Goal: Book appointment/travel/reservation

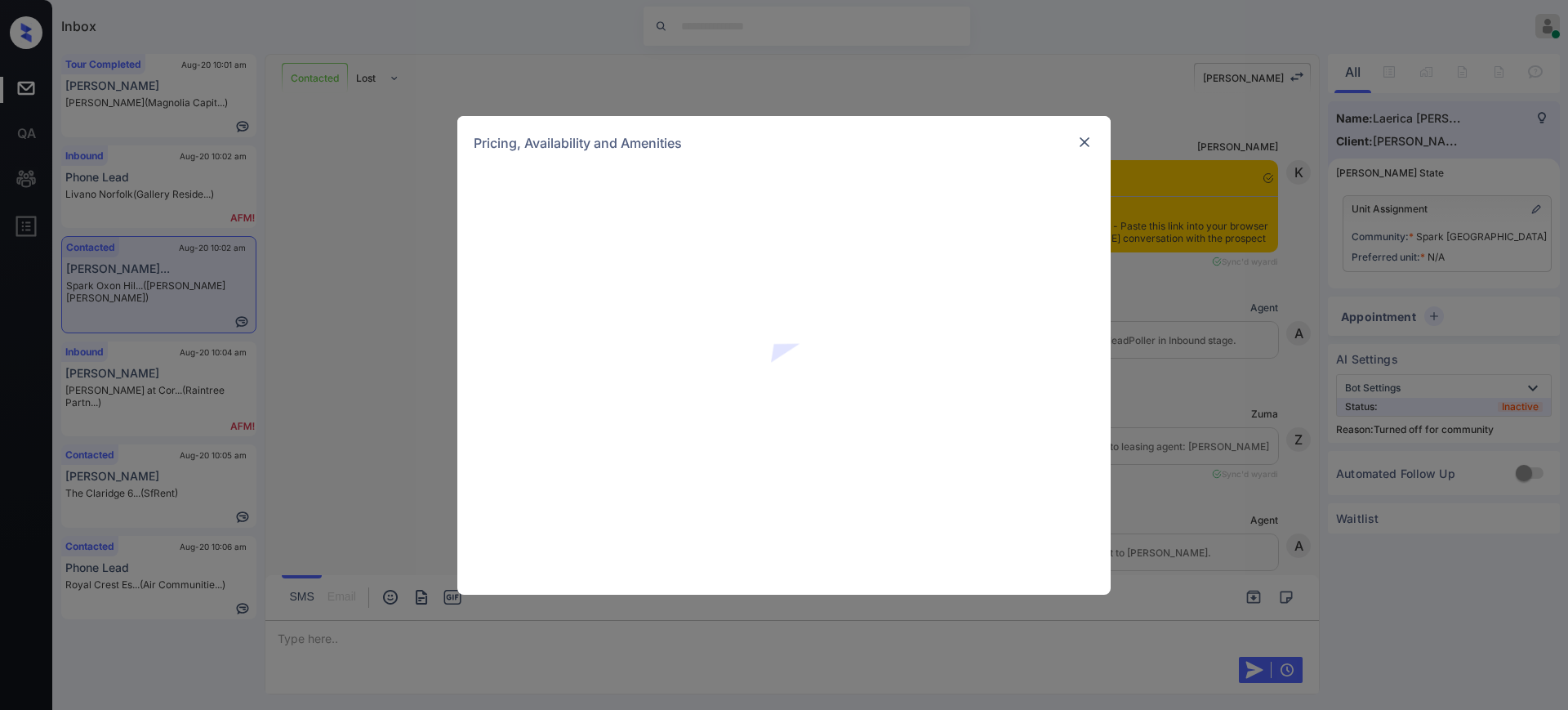
scroll to position [1211, 0]
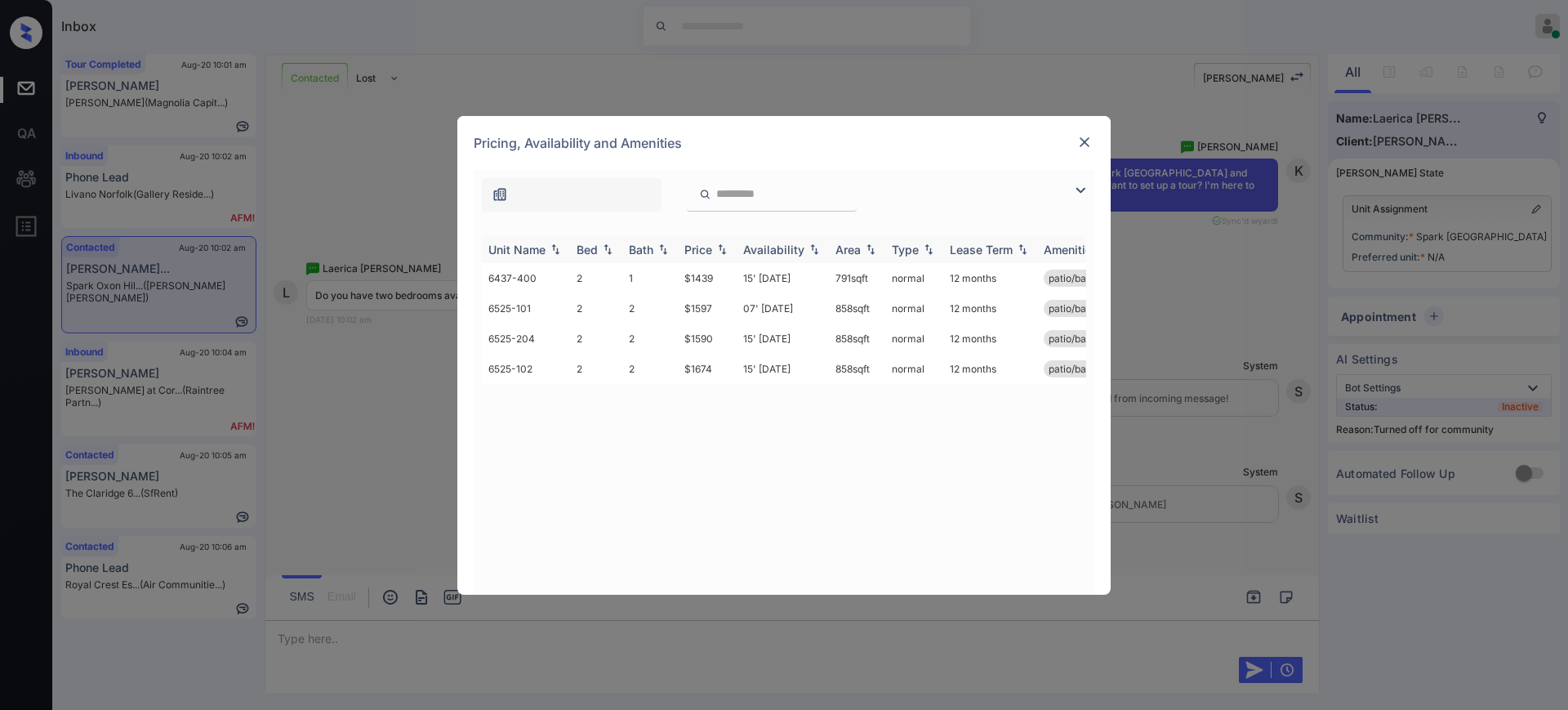
click at [587, 247] on div "Bed" at bounding box center [587, 249] width 22 height 13
drag, startPoint x: 681, startPoint y: 280, endPoint x: 732, endPoint y: 277, distance: 51.1
click at [732, 277] on td "$1439" at bounding box center [707, 278] width 58 height 31
copy td "$1439"
click at [1088, 135] on img at bounding box center [1085, 142] width 16 height 16
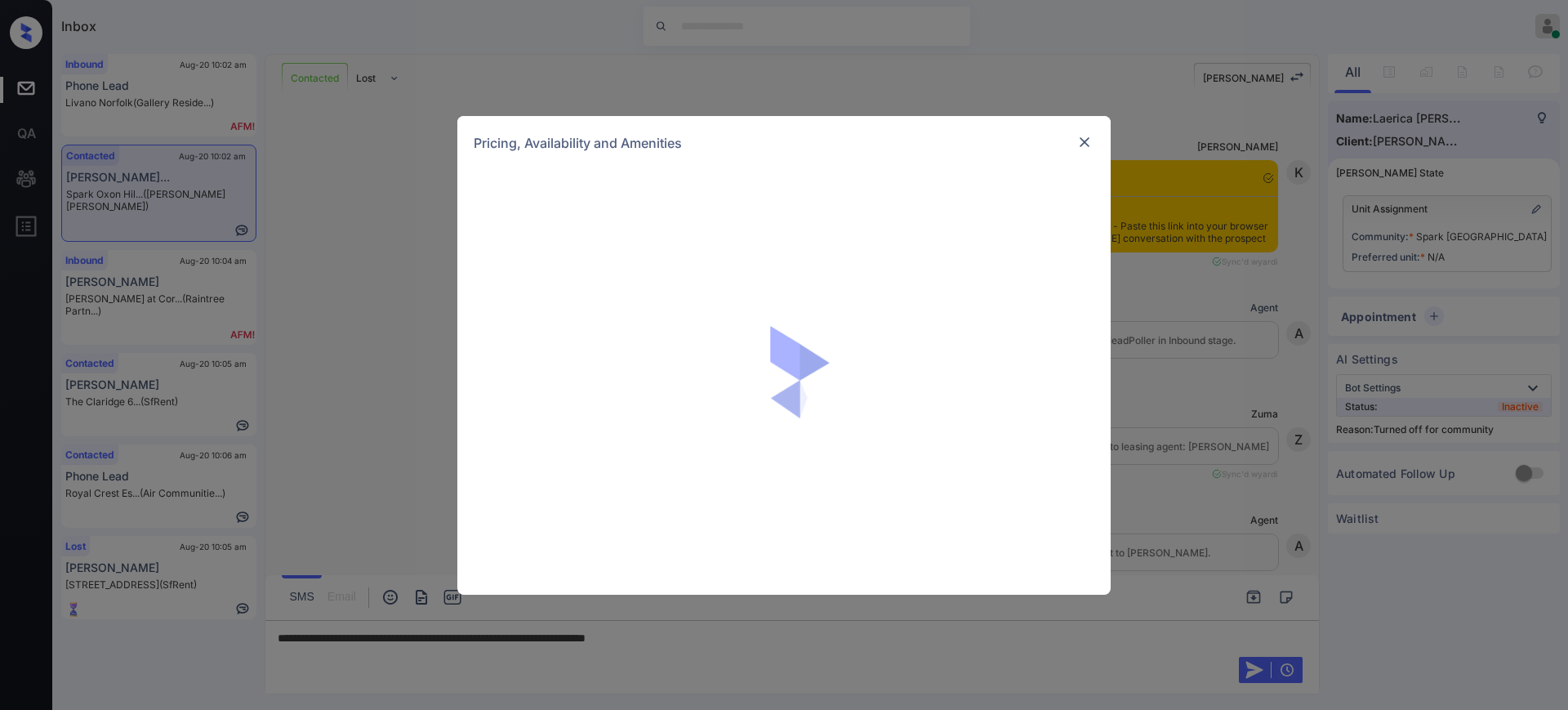
scroll to position [1211, 0]
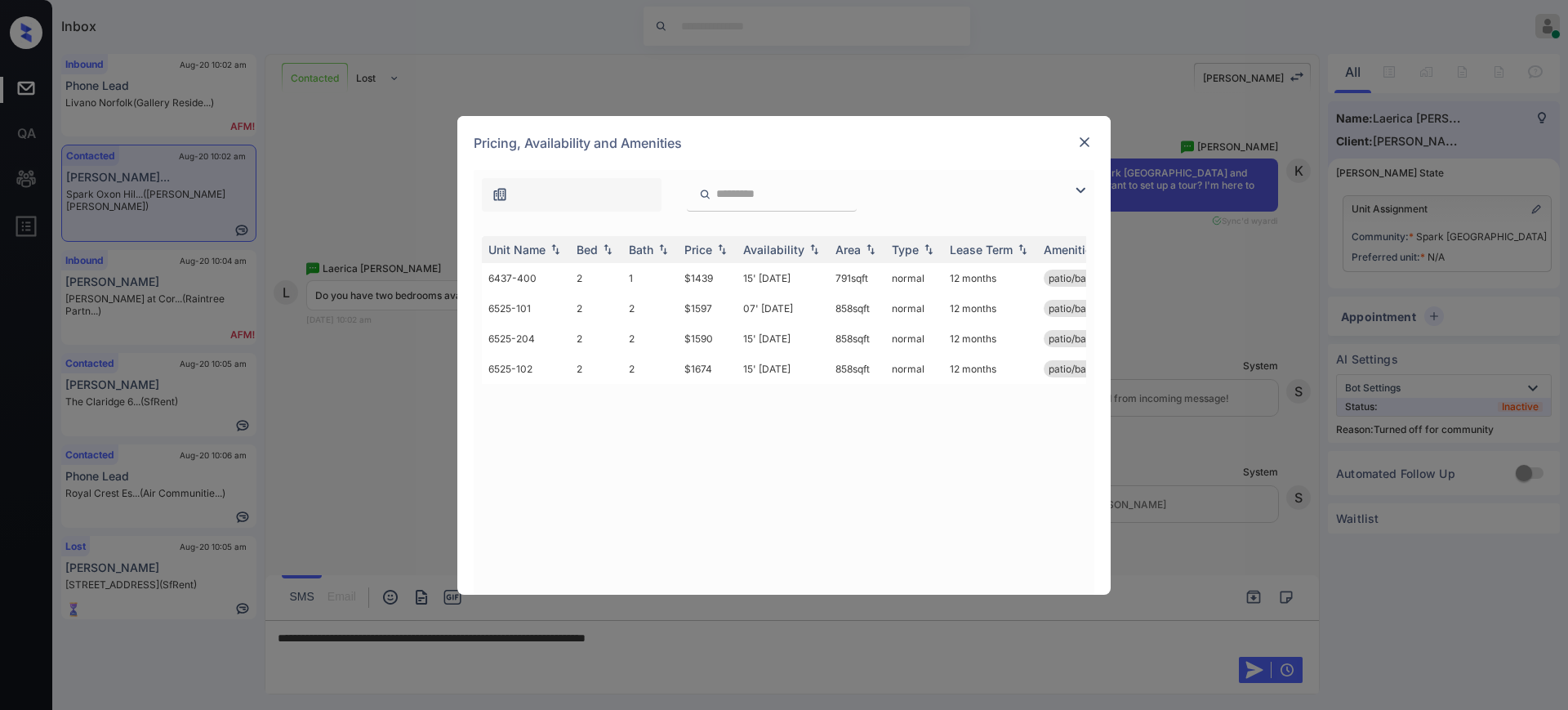
click at [1078, 146] on img at bounding box center [1085, 142] width 16 height 16
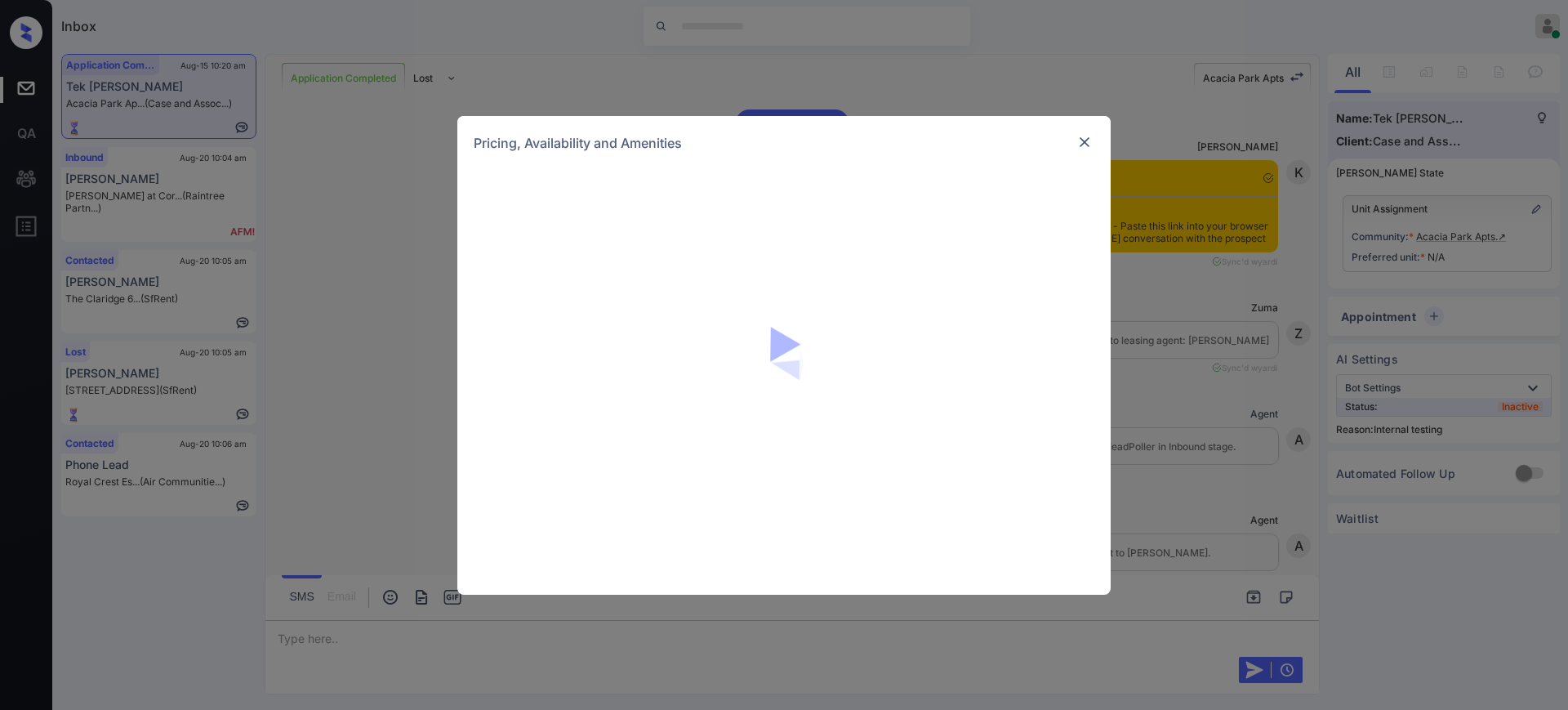
scroll to position [14387, 0]
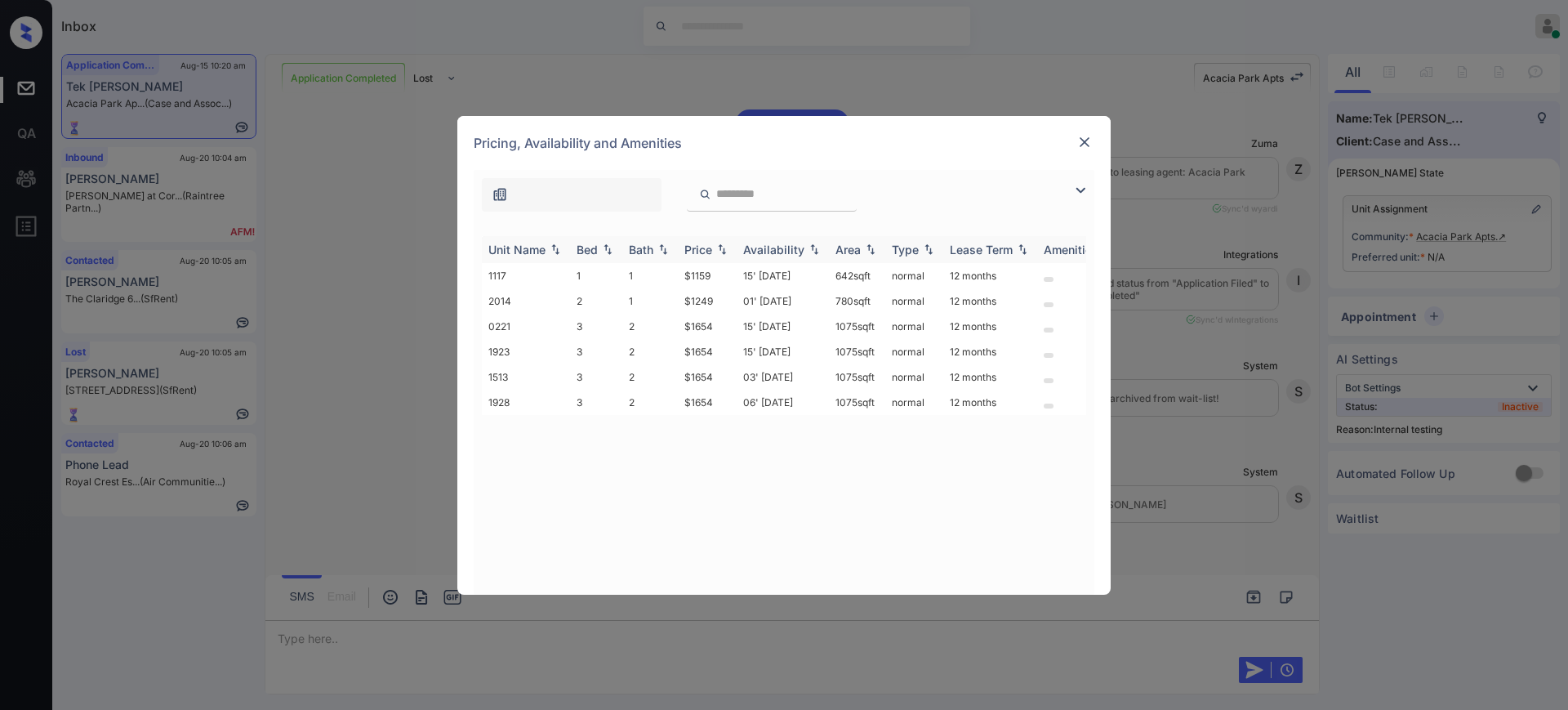
click at [602, 246] on img at bounding box center [607, 249] width 16 height 12
drag, startPoint x: 676, startPoint y: 376, endPoint x: 724, endPoint y: 376, distance: 48.0
click at [724, 376] on tr "2014 2 1 $1249 01' Sep 25 780 sqft normal 12 months" at bounding box center [909, 377] width 854 height 25
copy tr "$1249"
click at [1085, 134] on img at bounding box center [1085, 142] width 16 height 16
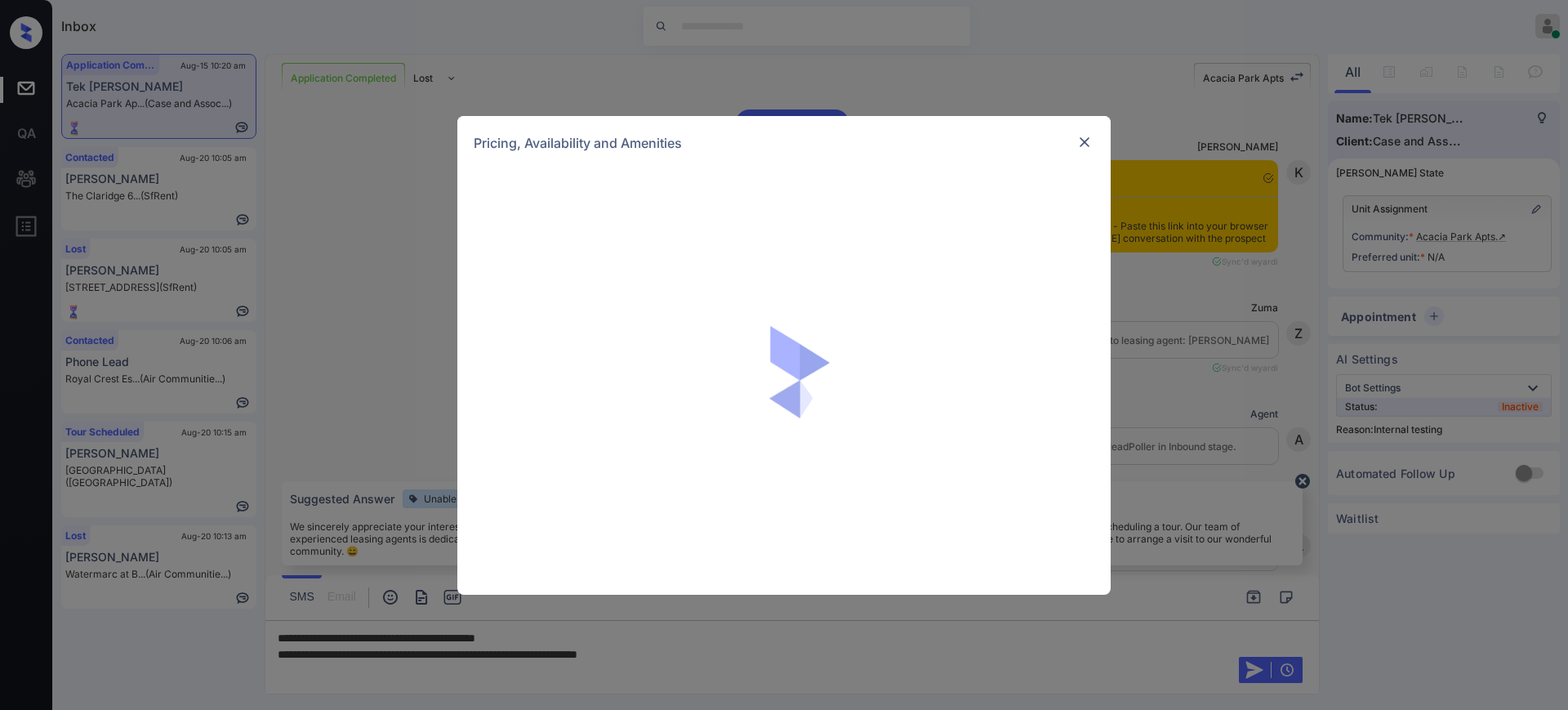
scroll to position [14694, 0]
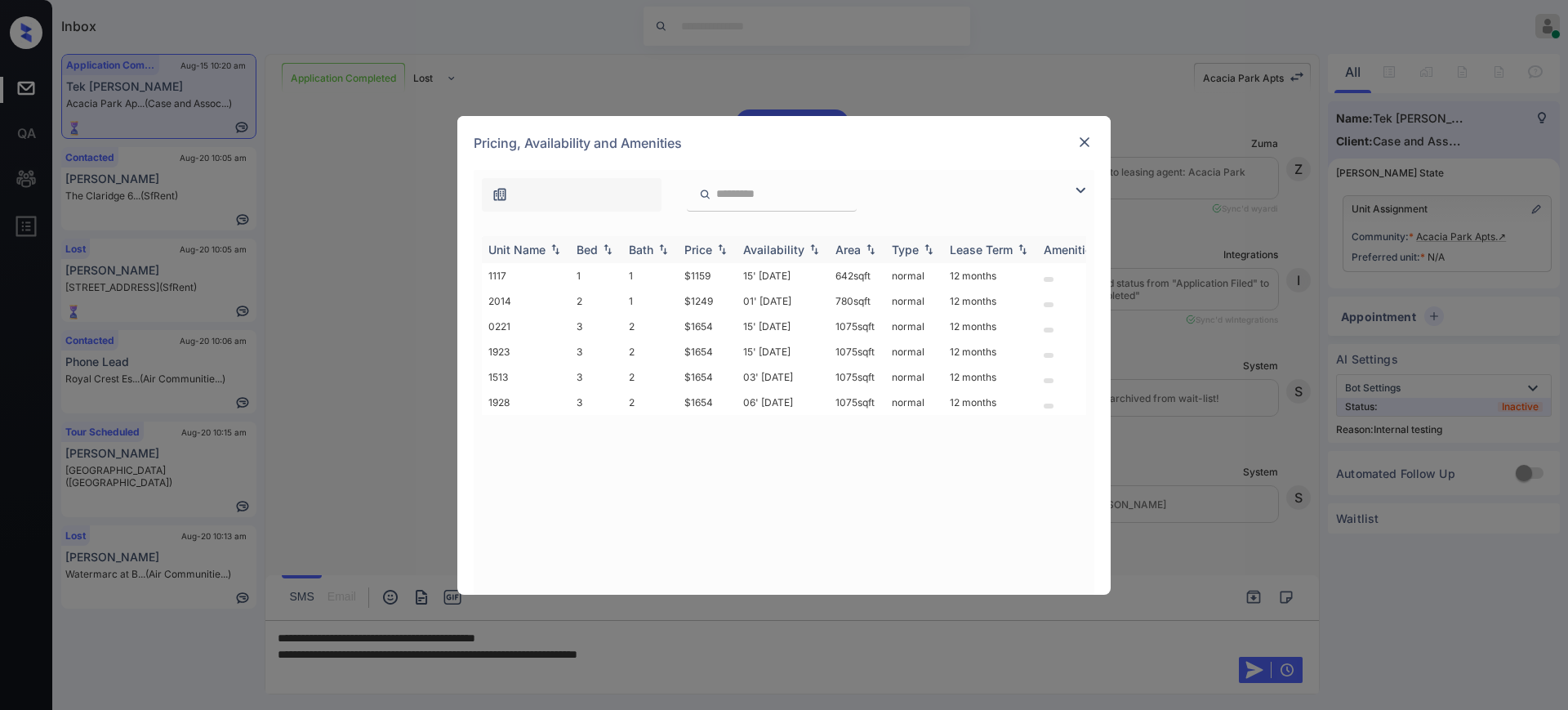
click at [595, 247] on div "Bed" at bounding box center [587, 249] width 22 height 13
drag, startPoint x: 484, startPoint y: 382, endPoint x: 587, endPoint y: 365, distance: 104.4
click at [533, 381] on td "2014" at bounding box center [526, 377] width 88 height 25
copy td "2014"
click at [1074, 137] on div "Pricing, Availability and Amenities" at bounding box center [784, 143] width 653 height 54
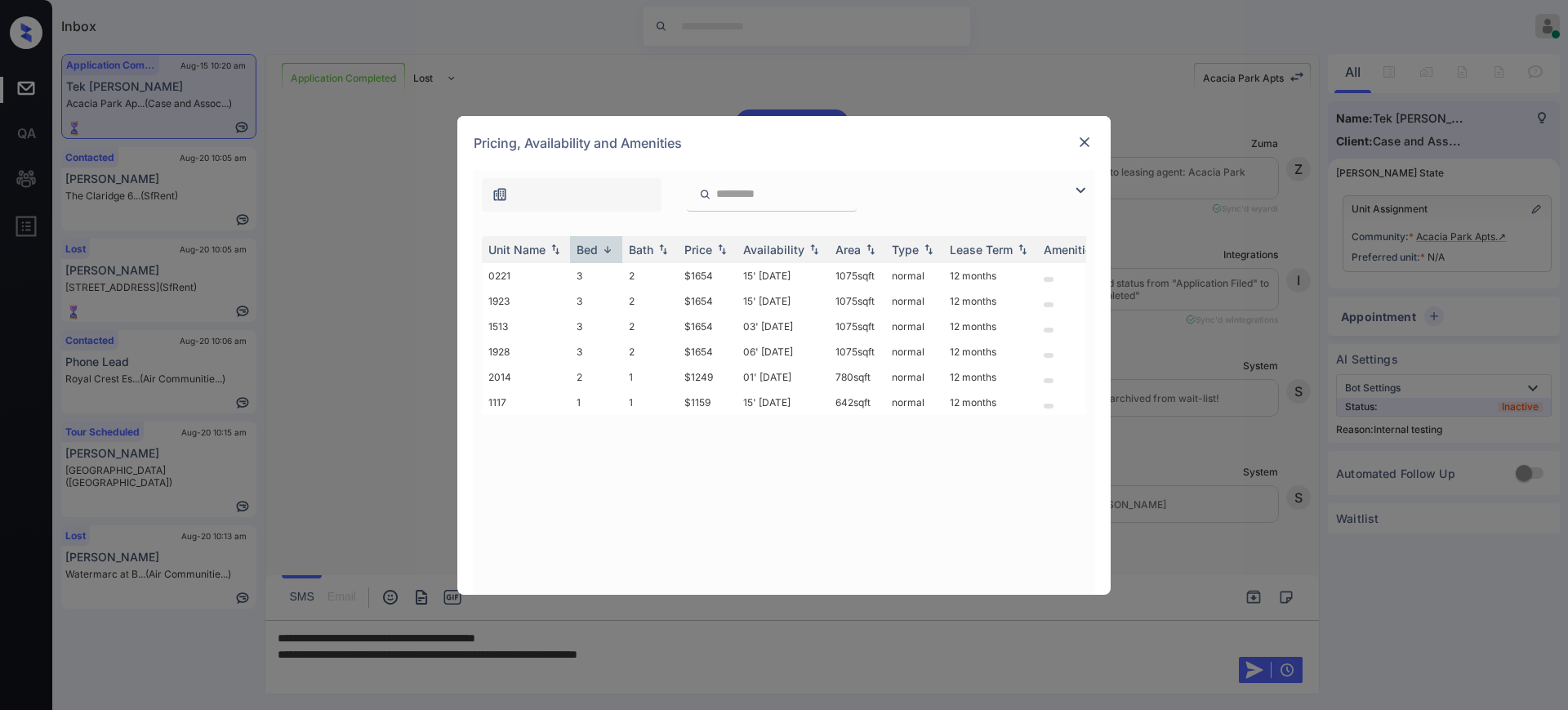
click at [1087, 136] on img at bounding box center [1085, 142] width 16 height 16
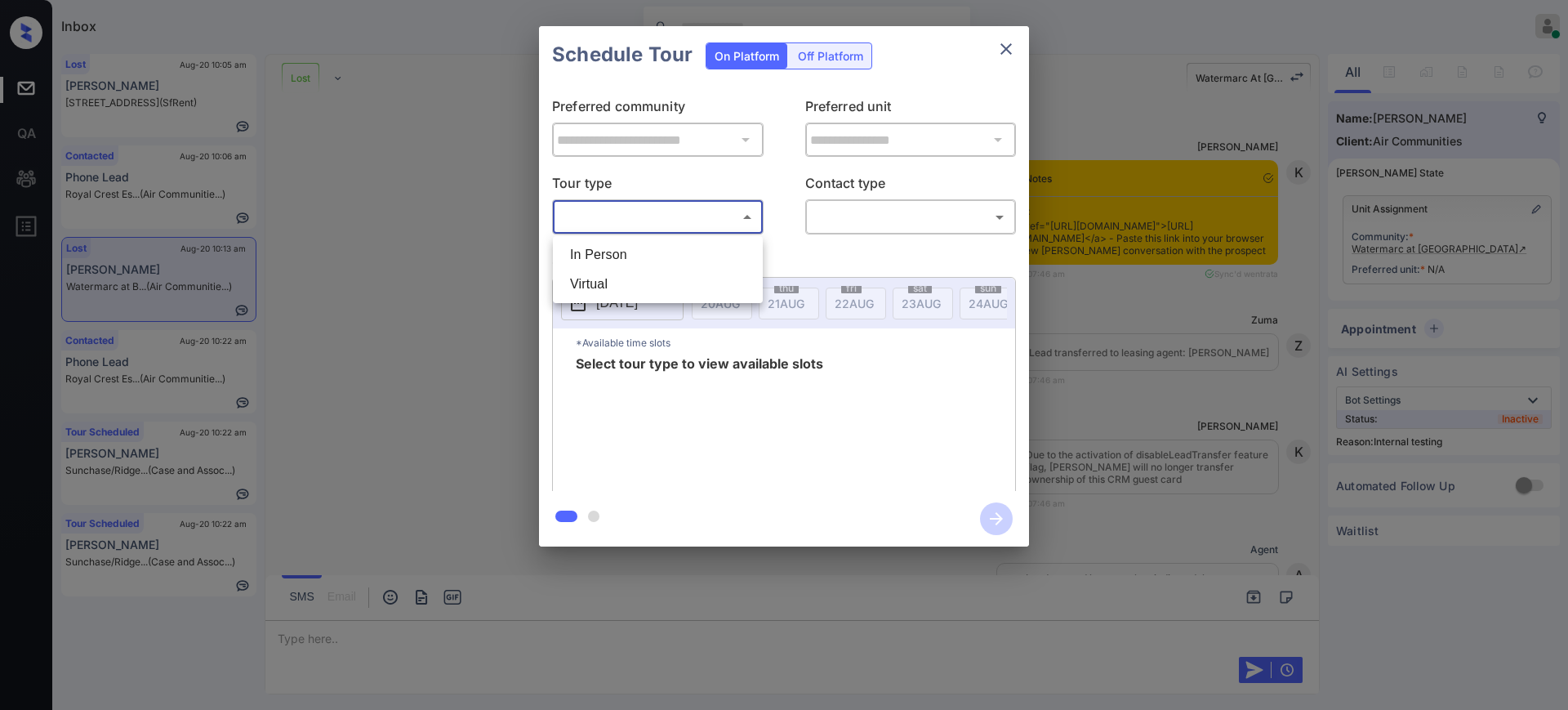
scroll to position [4533, 0]
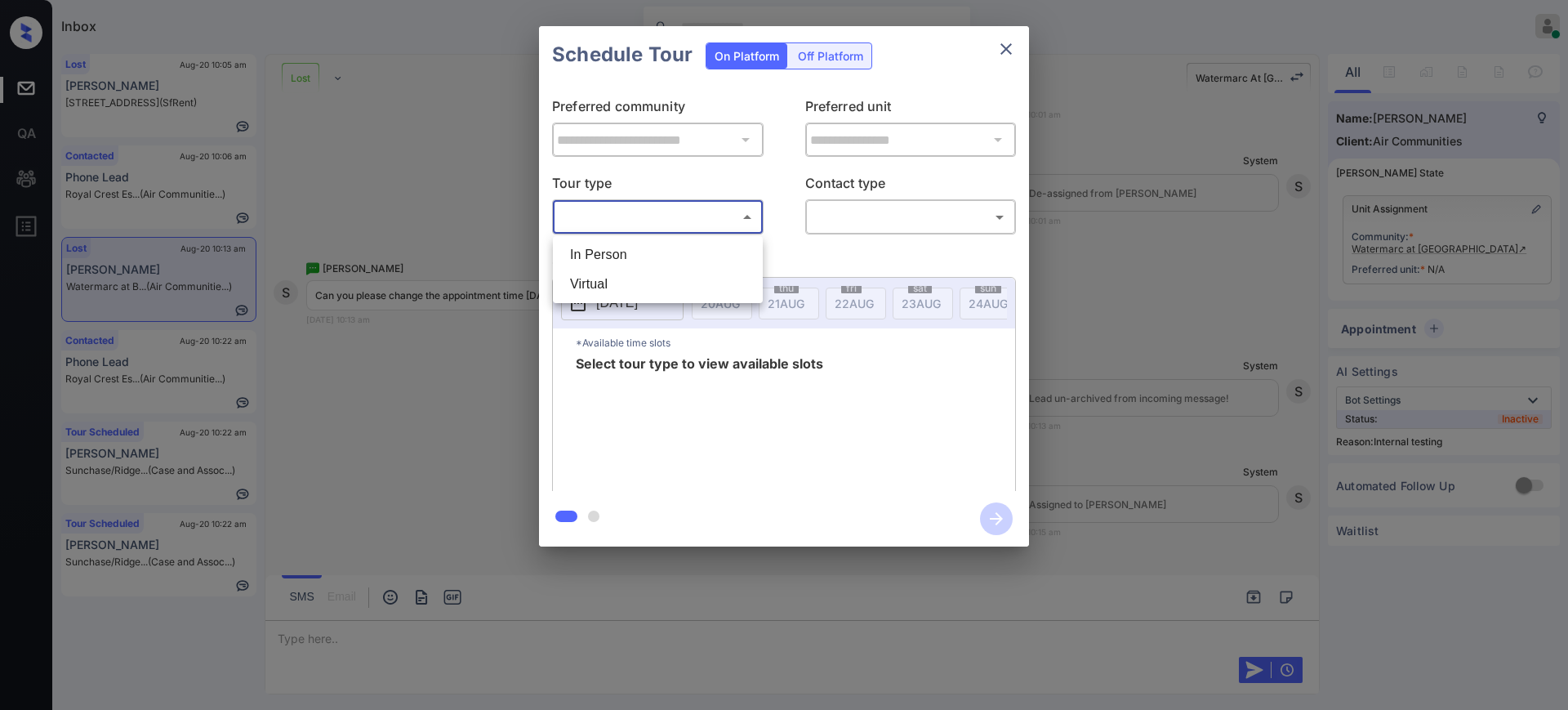
click at [623, 242] on li "In Person" at bounding box center [658, 255] width 202 height 30
type input "********"
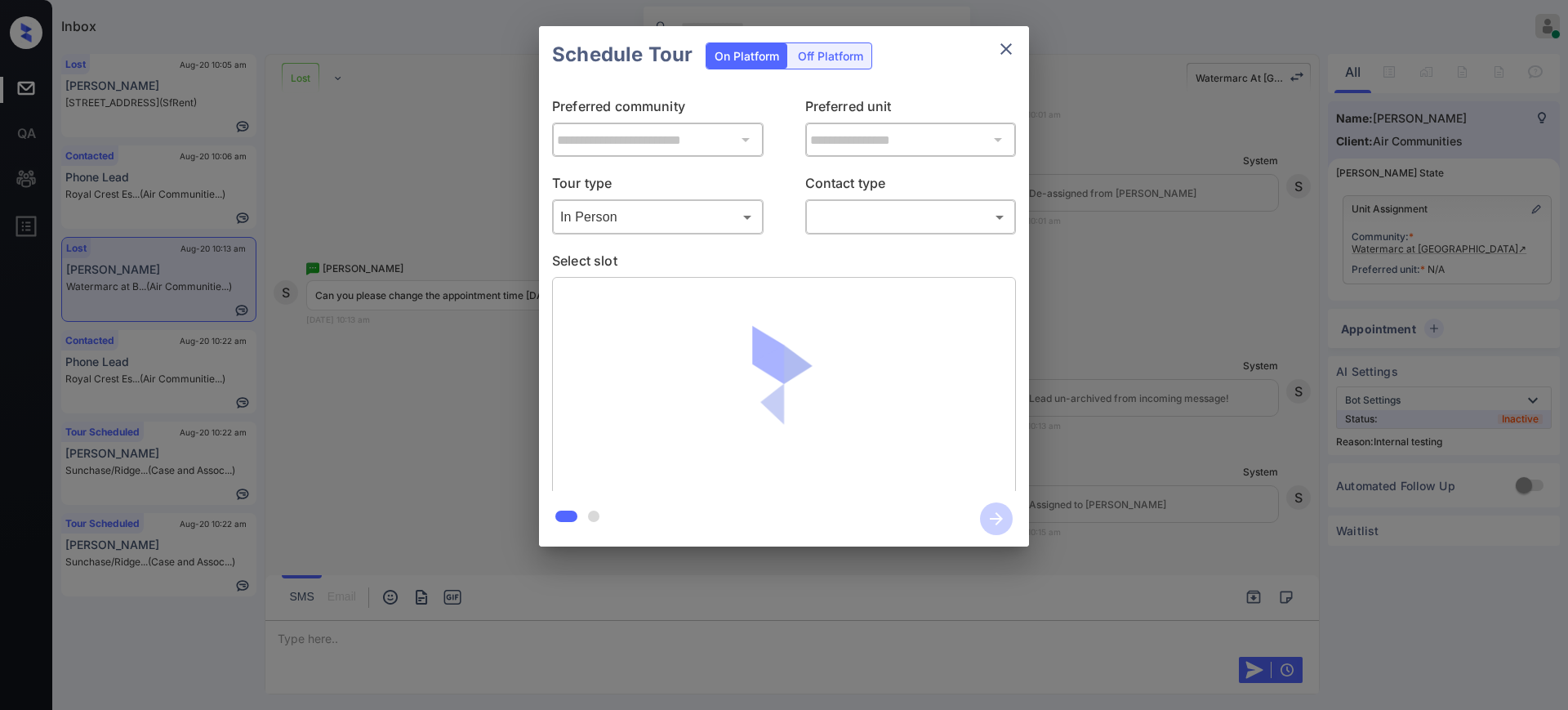
click at [803, 217] on div "Tour type In Person ******** ​ Contact type ​ ​" at bounding box center [784, 203] width 464 height 61
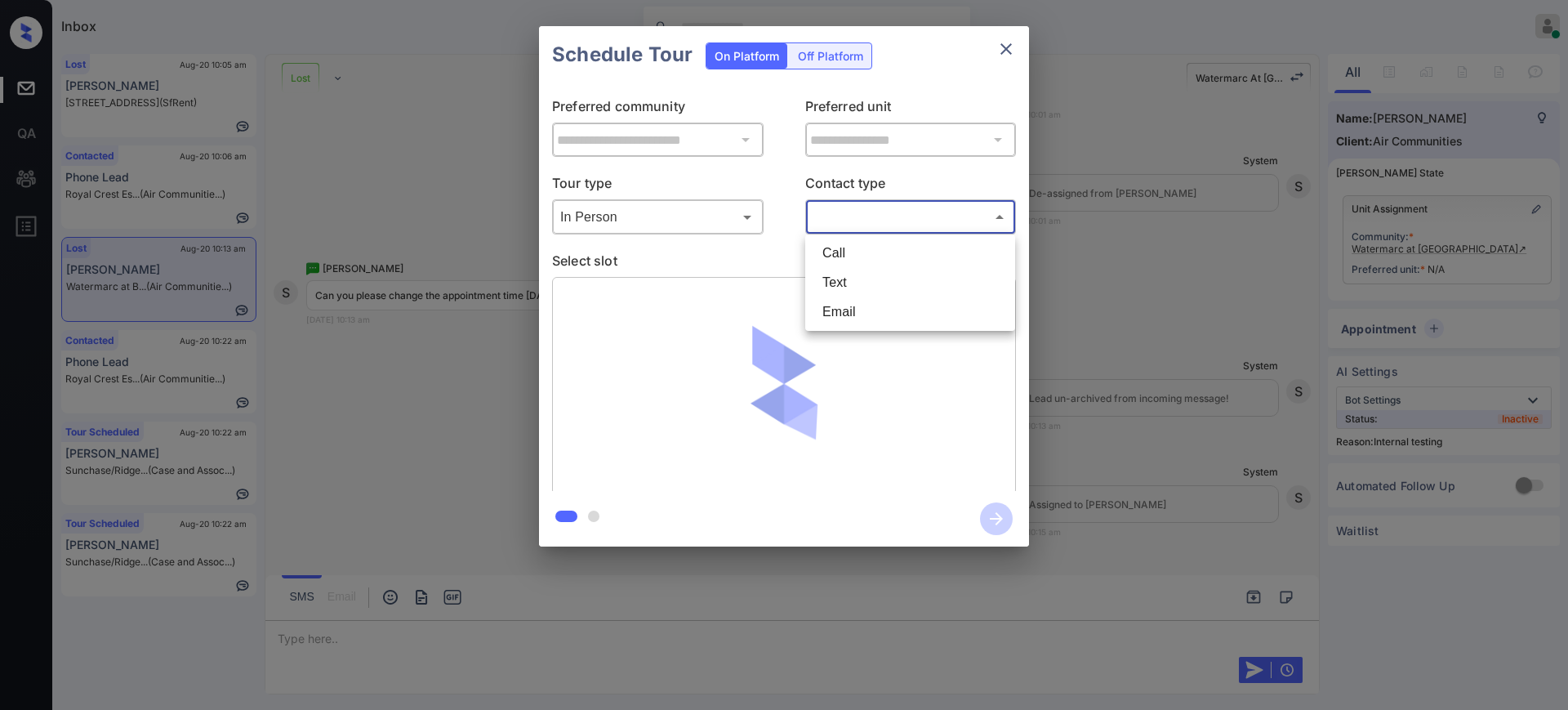
click at [846, 217] on body "Inbox Ajay Kumar Online Set yourself offline Set yourself on break Profile Swit…" at bounding box center [784, 355] width 1568 height 710
click at [828, 278] on li "Text" at bounding box center [910, 283] width 202 height 30
type input "****"
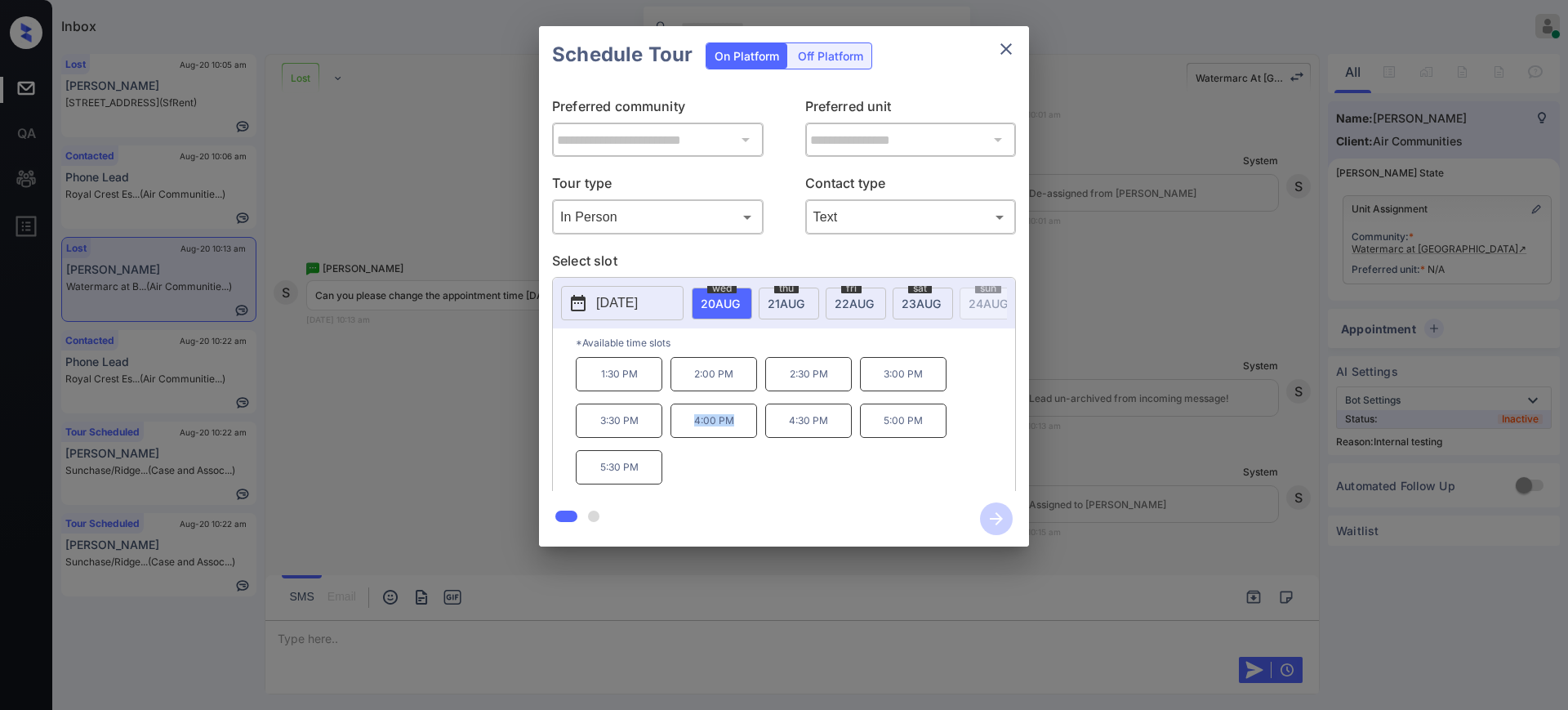
drag, startPoint x: 680, startPoint y: 437, endPoint x: 754, endPoint y: 439, distance: 74.0
click at [754, 438] on p "4:00 PM" at bounding box center [713, 421] width 86 height 34
copy p "4:00 PM"
click at [999, 50] on icon "close" at bounding box center [1007, 49] width 20 height 20
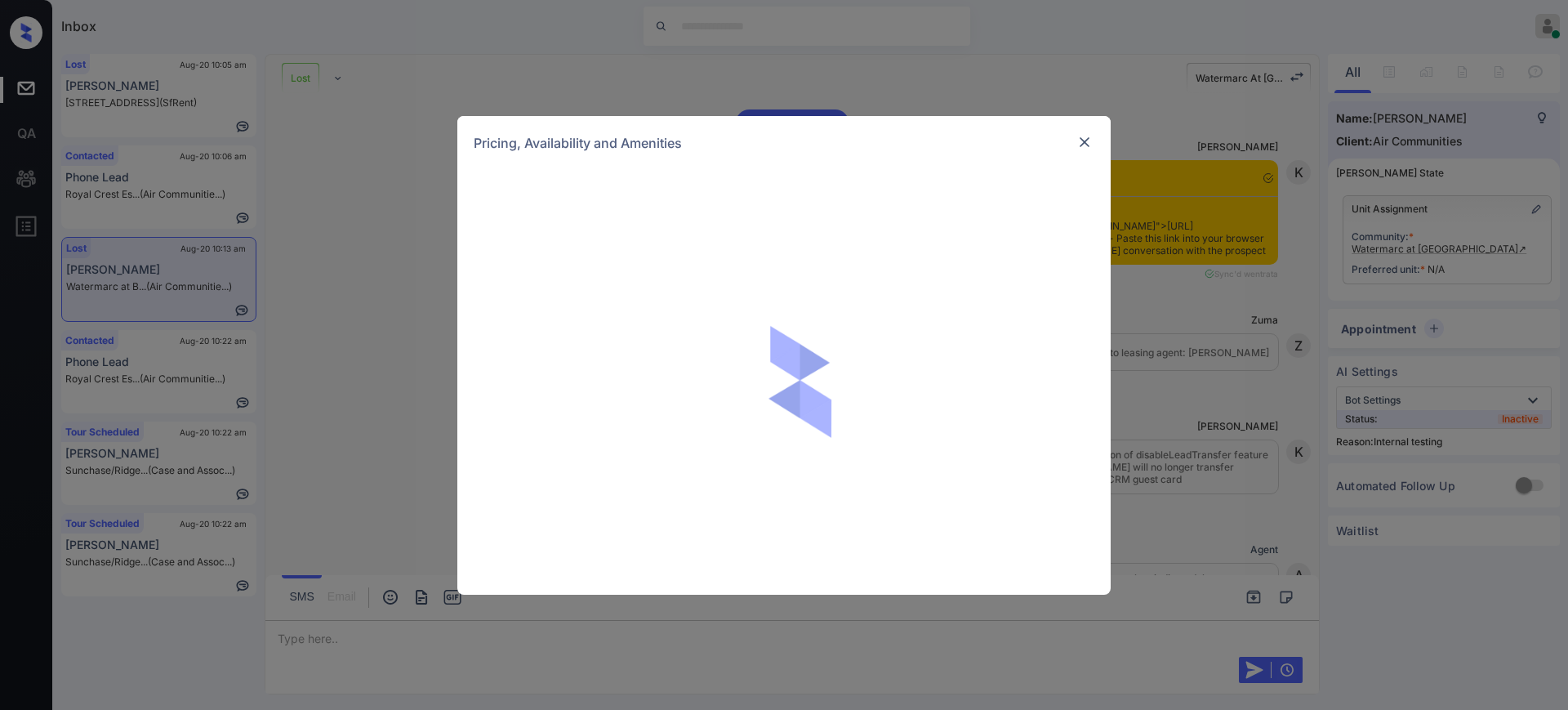
scroll to position [3309, 0]
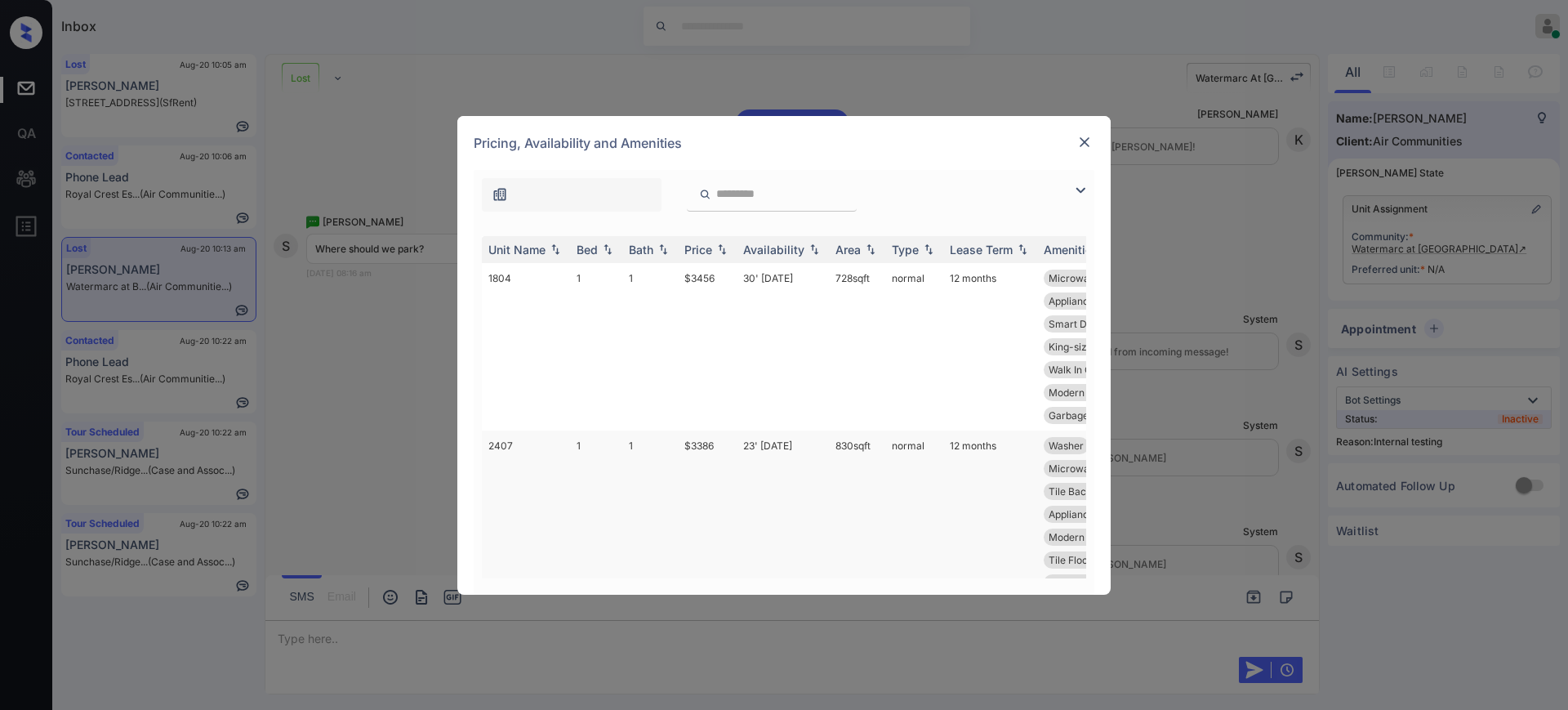
click at [708, 438] on td "$3386" at bounding box center [707, 526] width 58 height 191
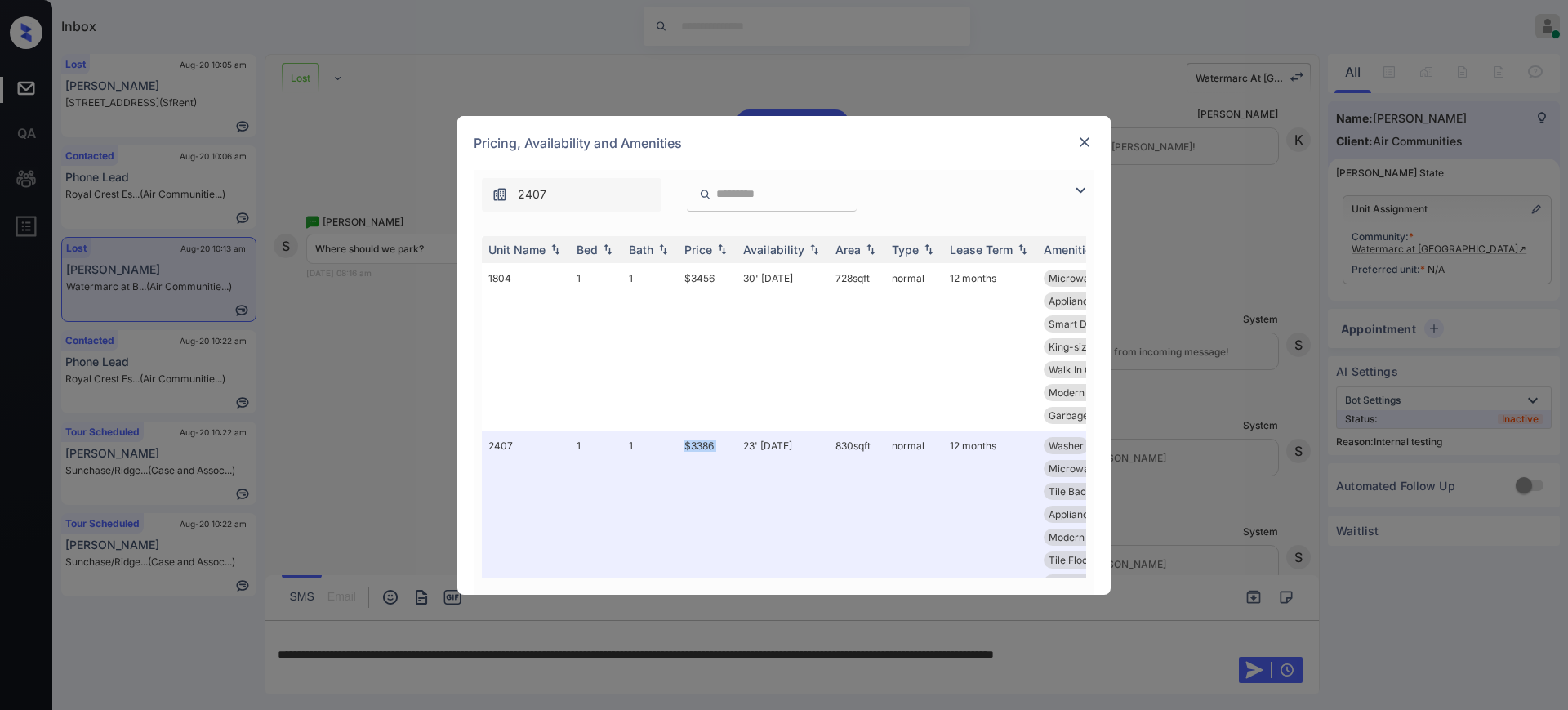
click at [1088, 134] on img at bounding box center [1085, 142] width 16 height 16
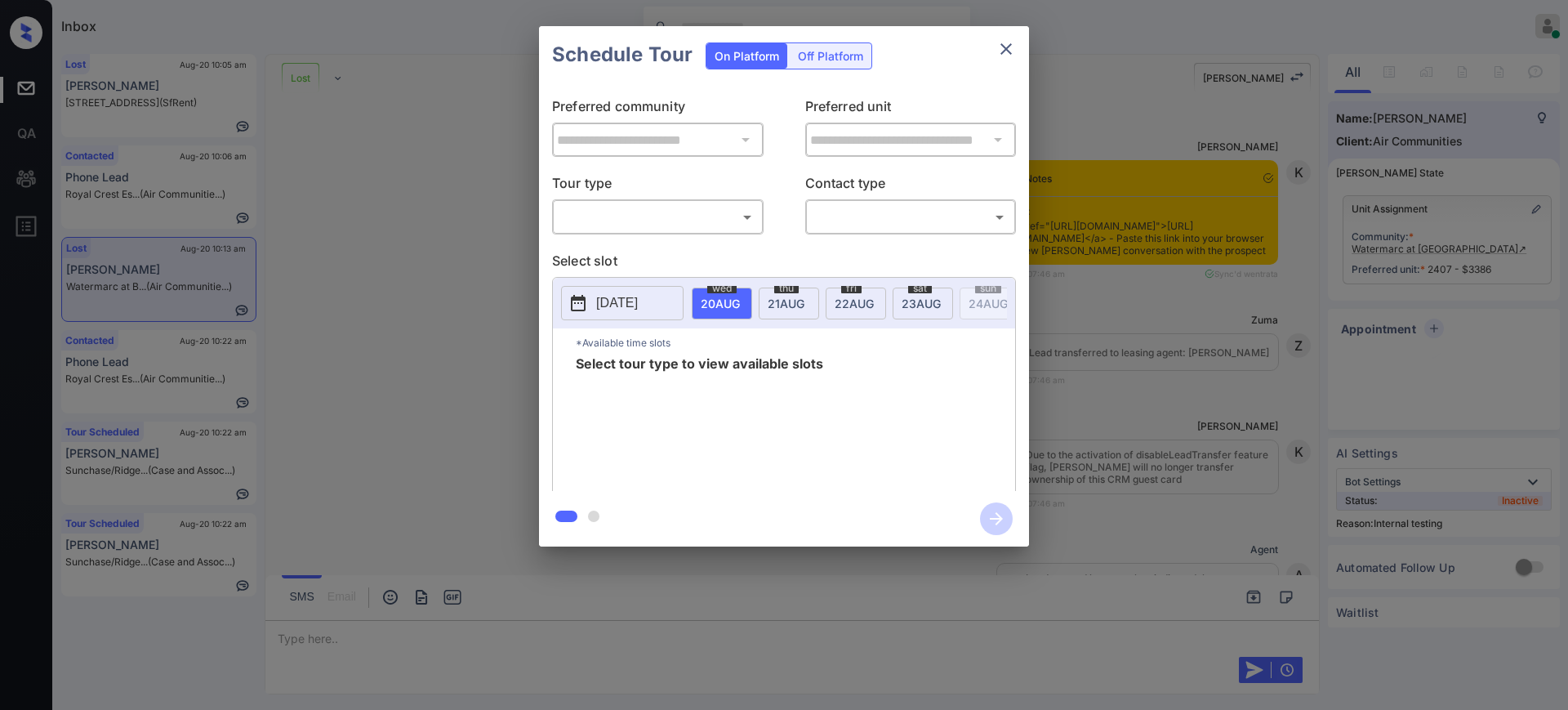
scroll to position [4847, 0]
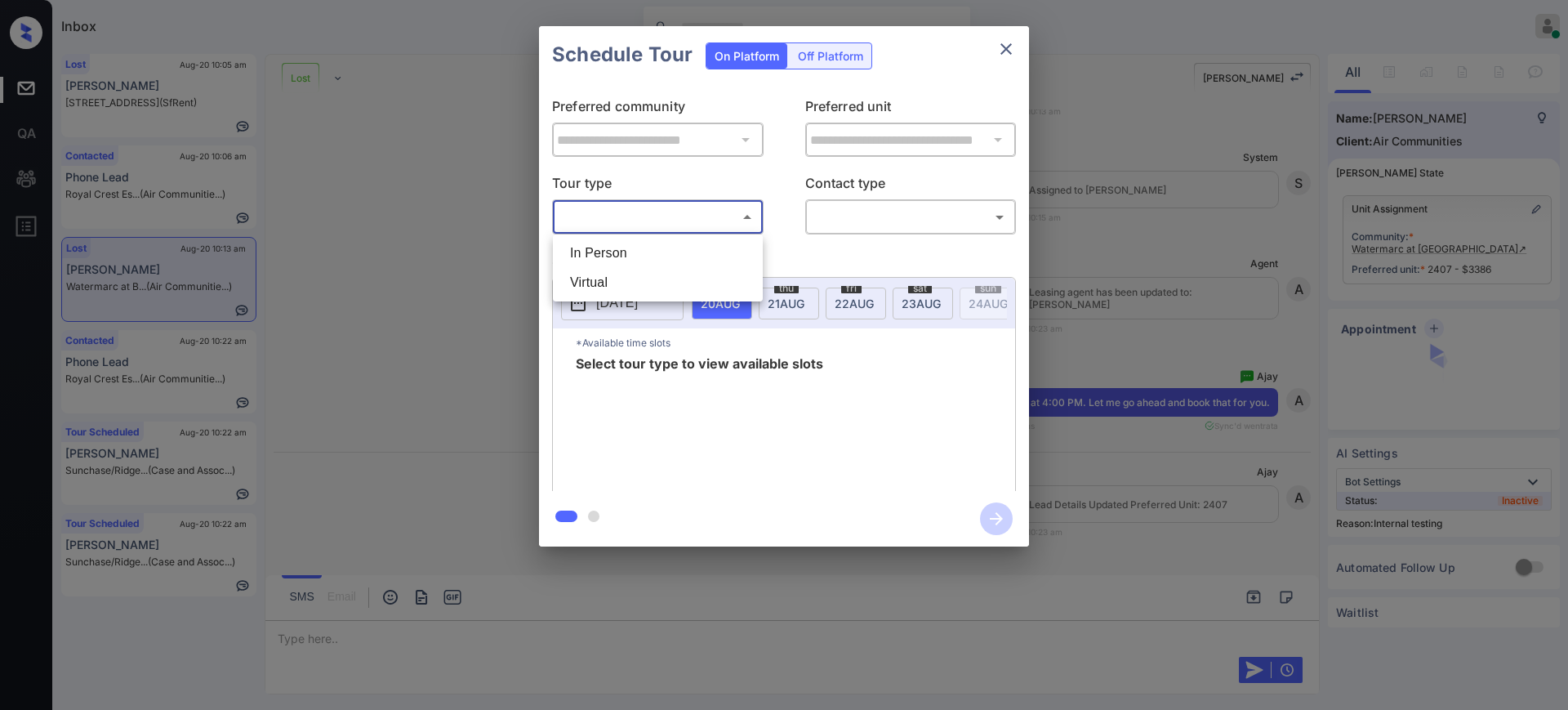
click at [698, 227] on body "Inbox Ajay Kumar Online Set yourself offline Set yourself on break Profile Swit…" at bounding box center [784, 355] width 1568 height 710
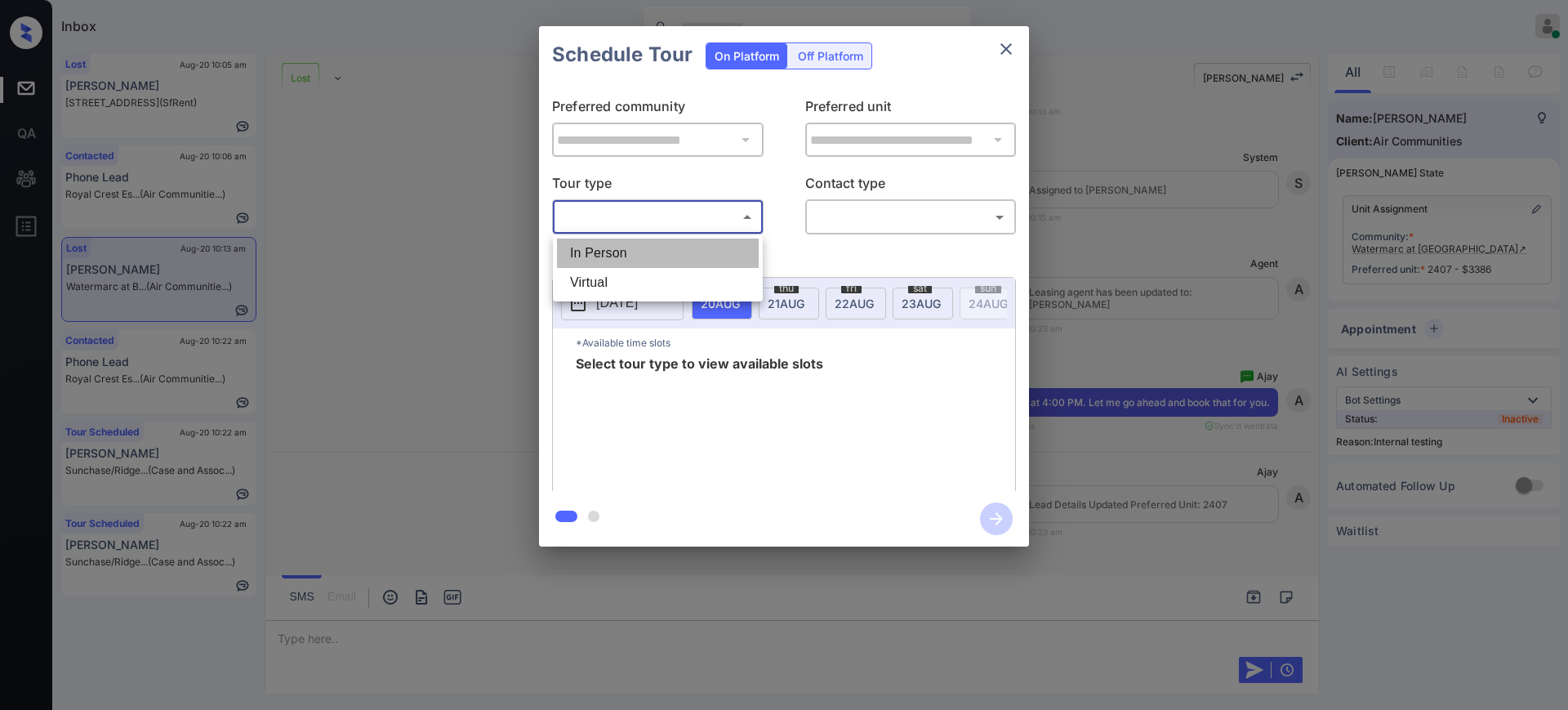
click at [681, 240] on li "In Person" at bounding box center [658, 253] width 202 height 30
type input "********"
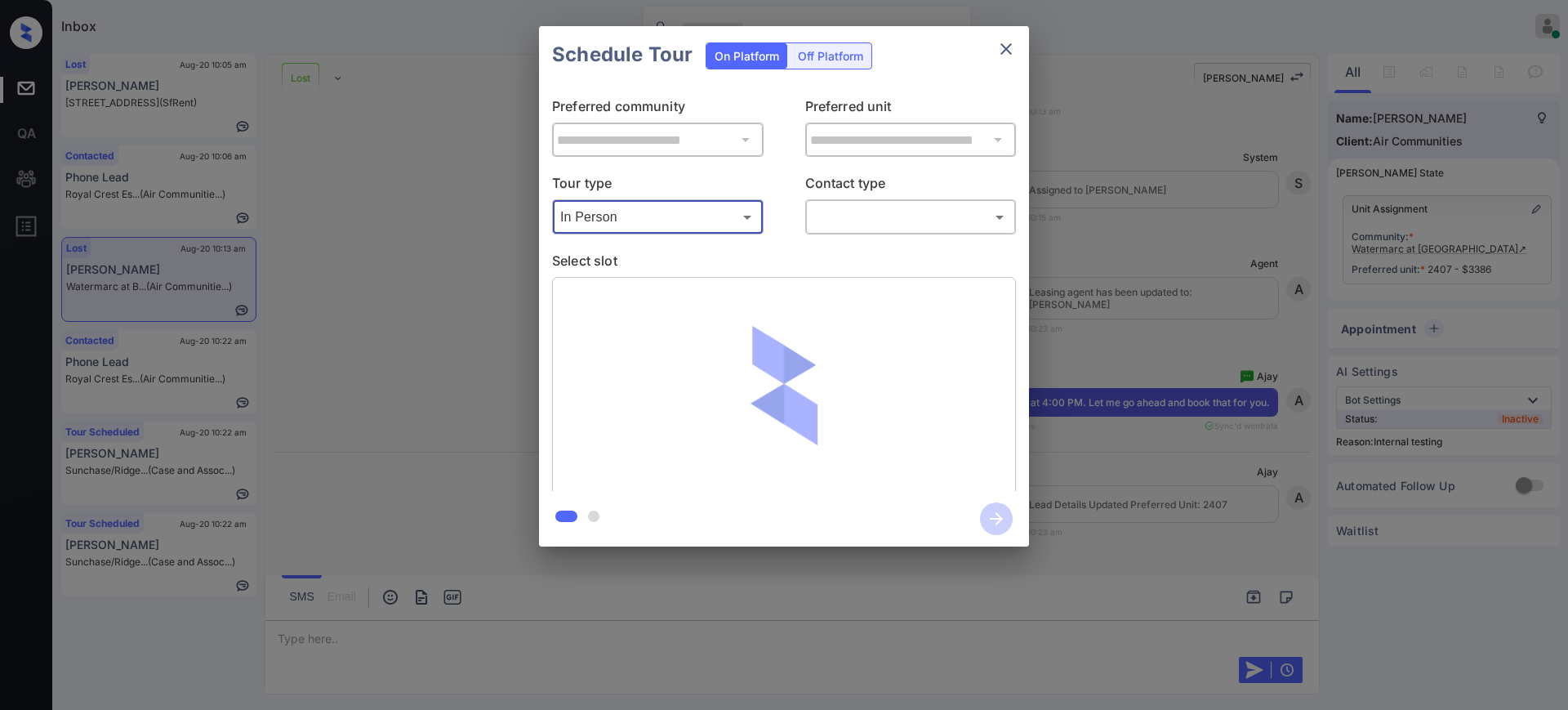
click at [928, 206] on body "Inbox Ajay Kumar Online Set yourself offline Set yourself on break Profile Swit…" at bounding box center [784, 355] width 1568 height 710
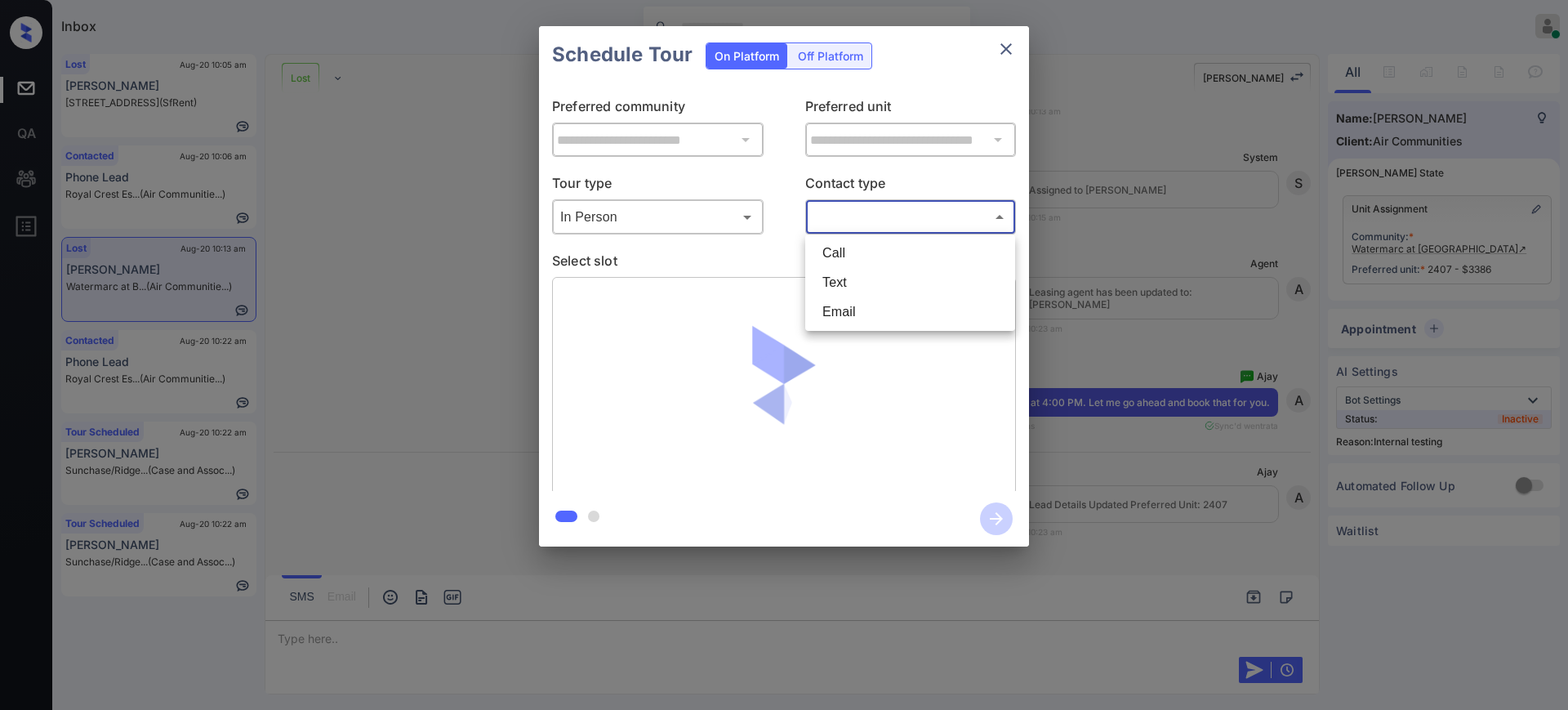
click at [860, 275] on li "Text" at bounding box center [910, 283] width 202 height 30
type input "****"
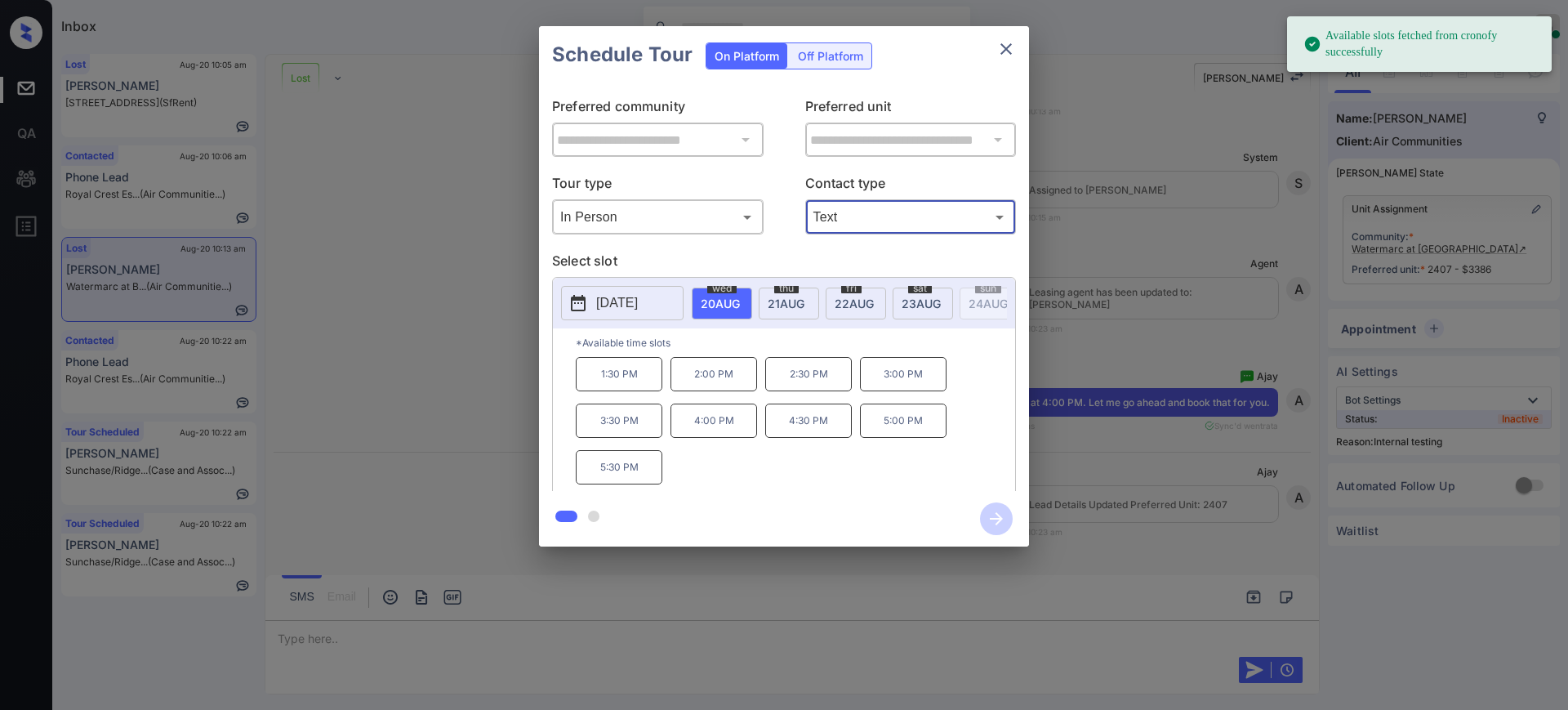
click at [720, 300] on span "20 AUG" at bounding box center [721, 303] width 40 height 13
click at [702, 436] on p "4:00 PM" at bounding box center [713, 421] width 86 height 34
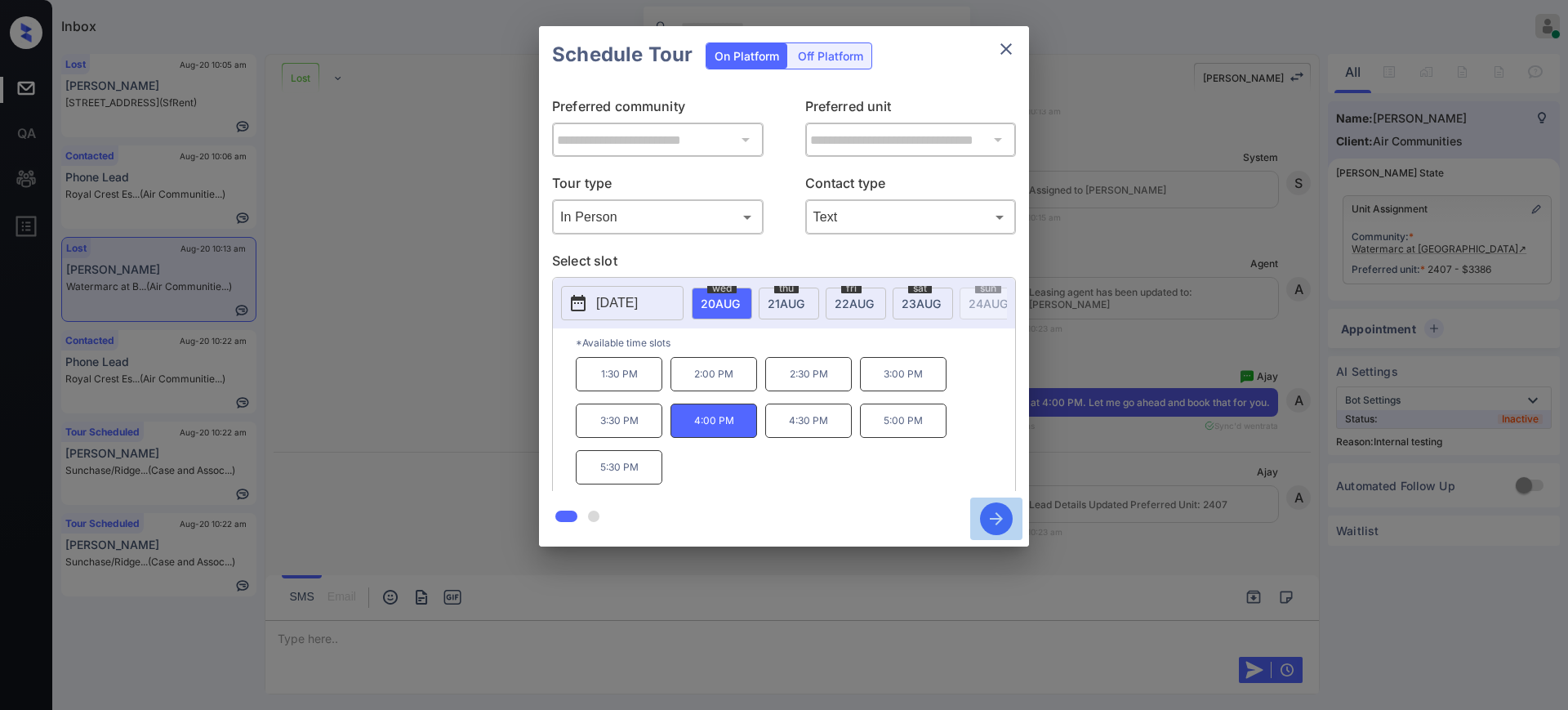
click at [1006, 516] on icon "button" at bounding box center [997, 518] width 32 height 32
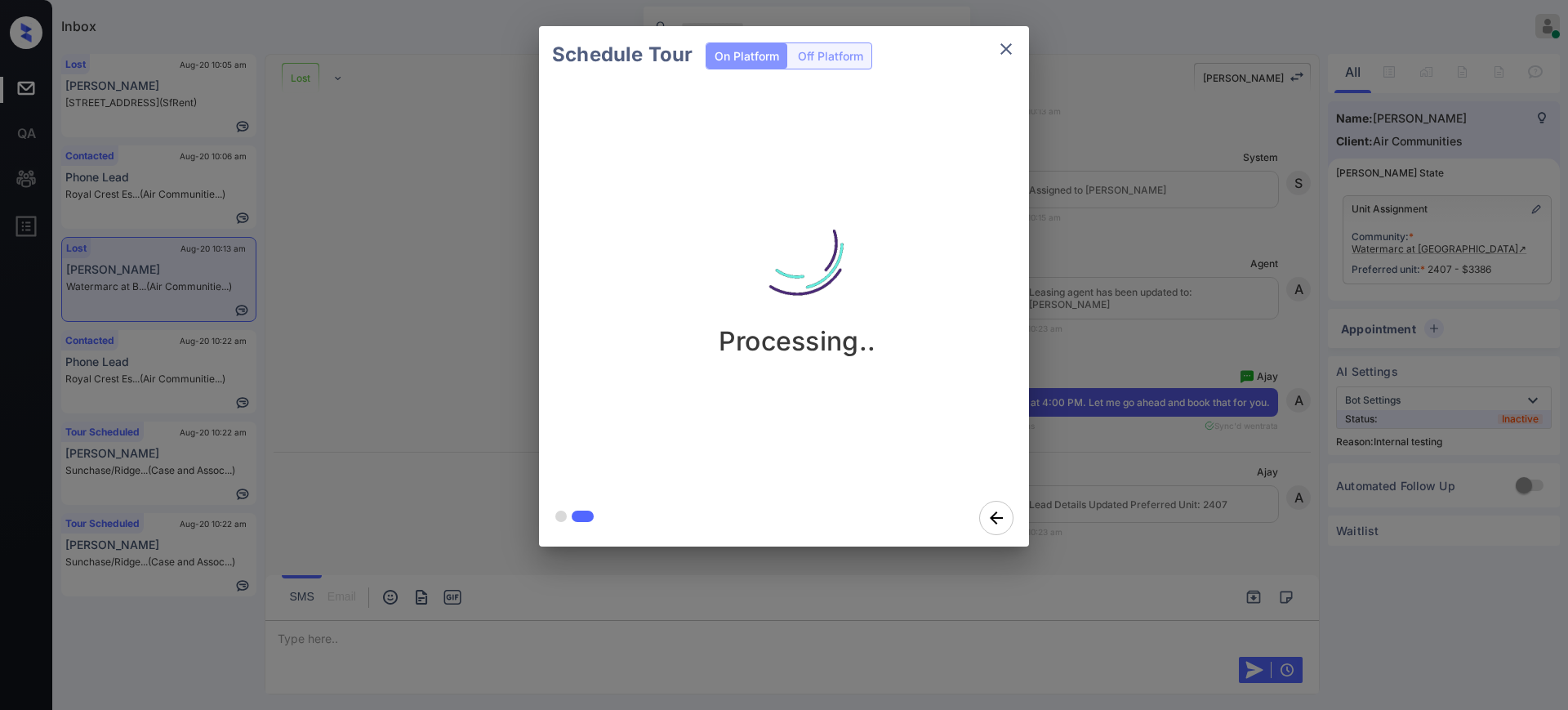
click at [1137, 499] on div "Schedule Tour On Platform Off Platform Processing.." at bounding box center [784, 286] width 1568 height 573
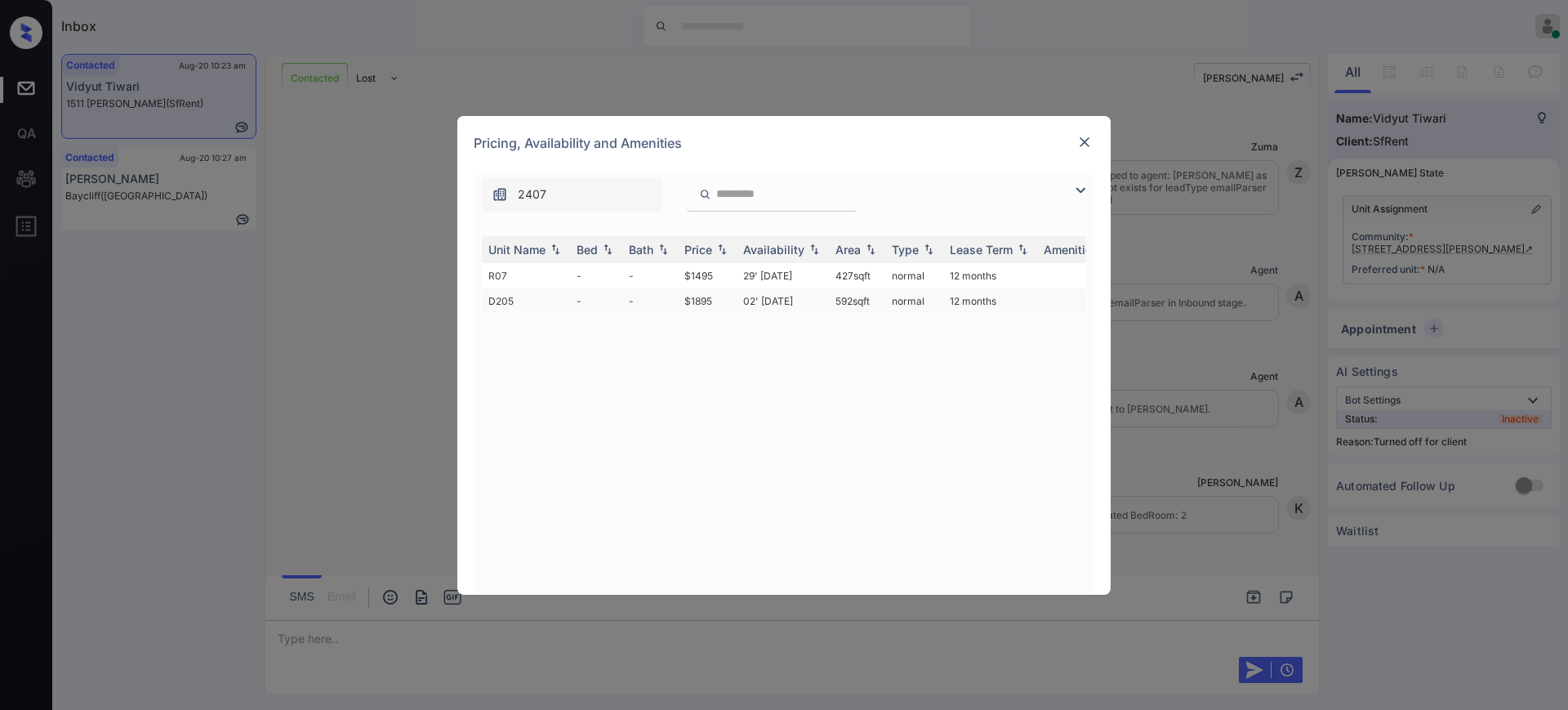
scroll to position [1838, 0]
click at [759, 297] on td "02' Sep 20" at bounding box center [783, 301] width 93 height 25
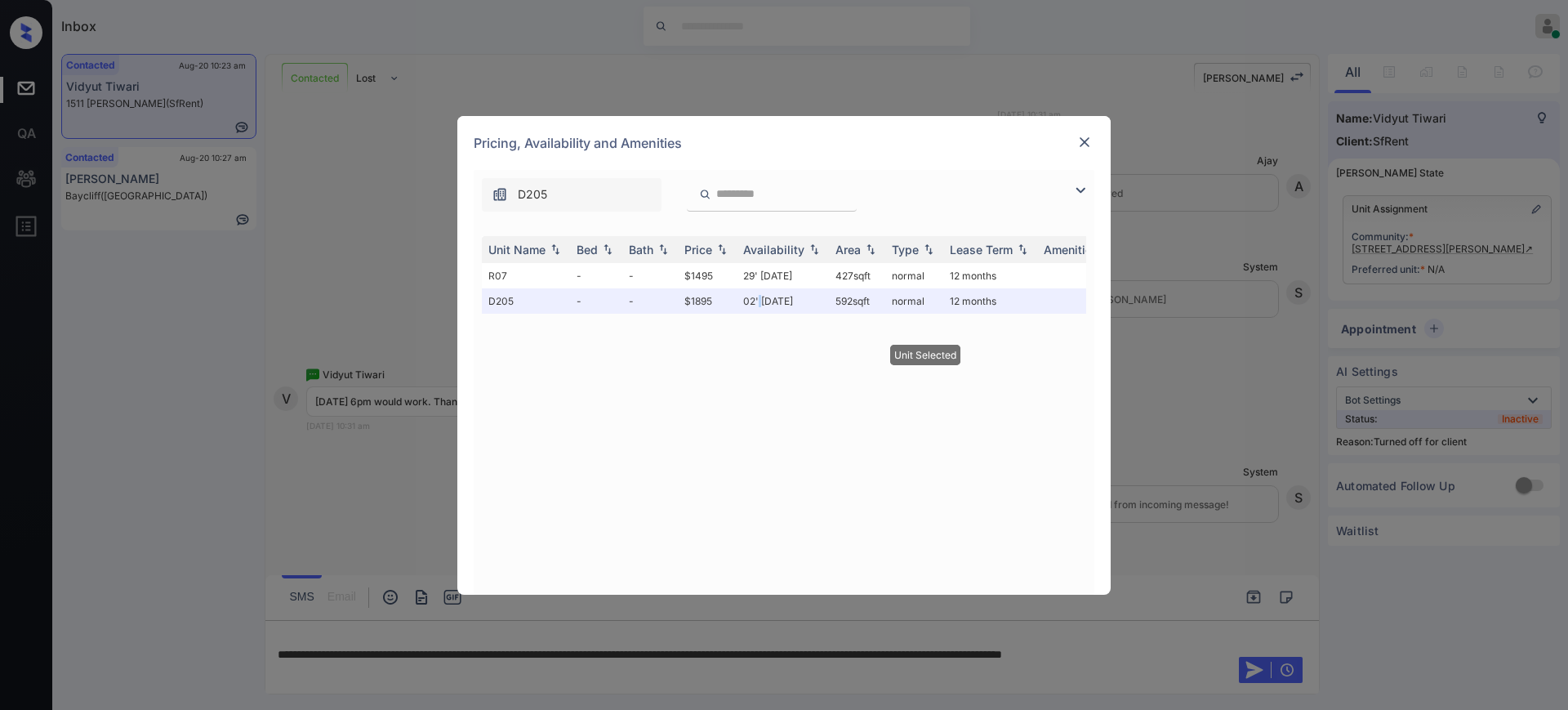
click at [1080, 138] on img at bounding box center [1085, 142] width 16 height 16
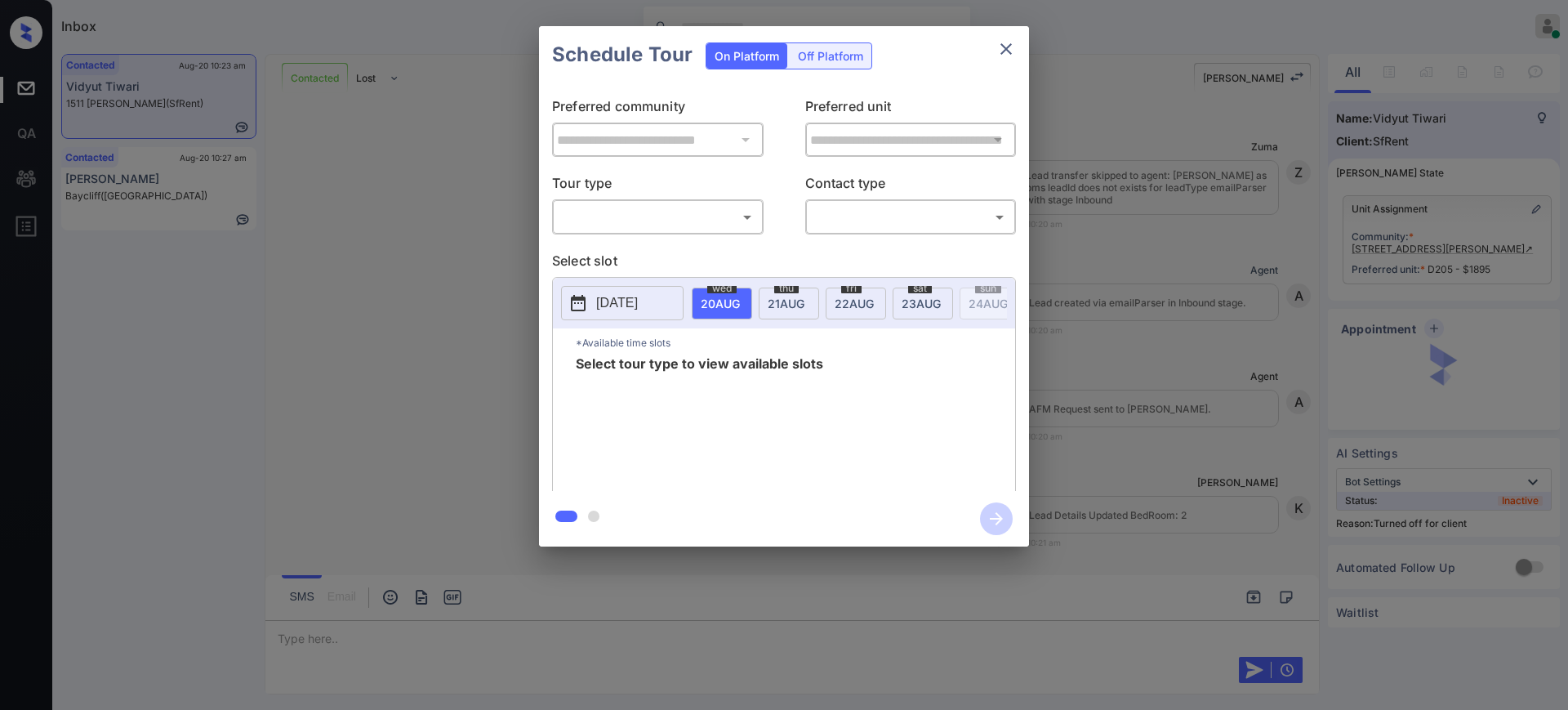
scroll to position [1955, 0]
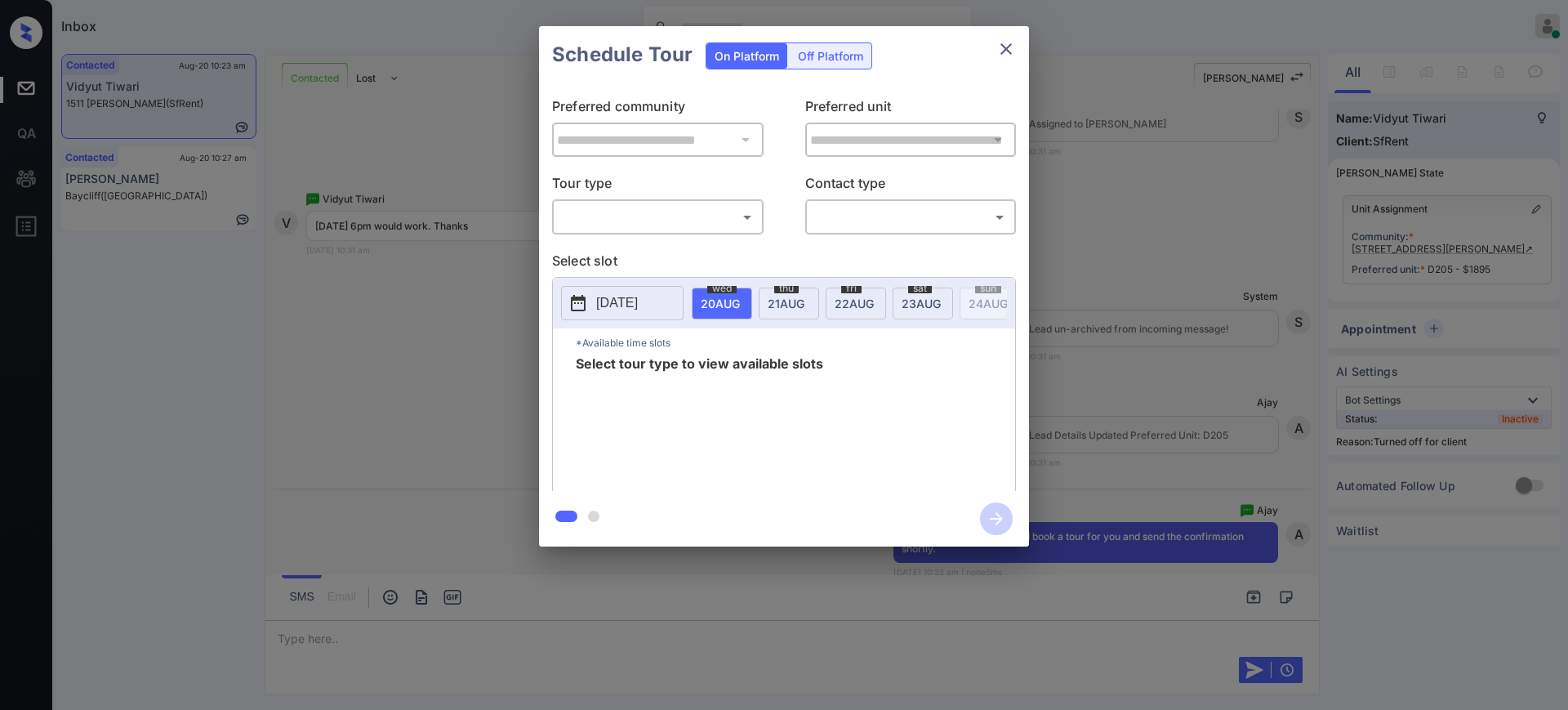
click at [833, 46] on div "Off Platform" at bounding box center [830, 56] width 82 height 25
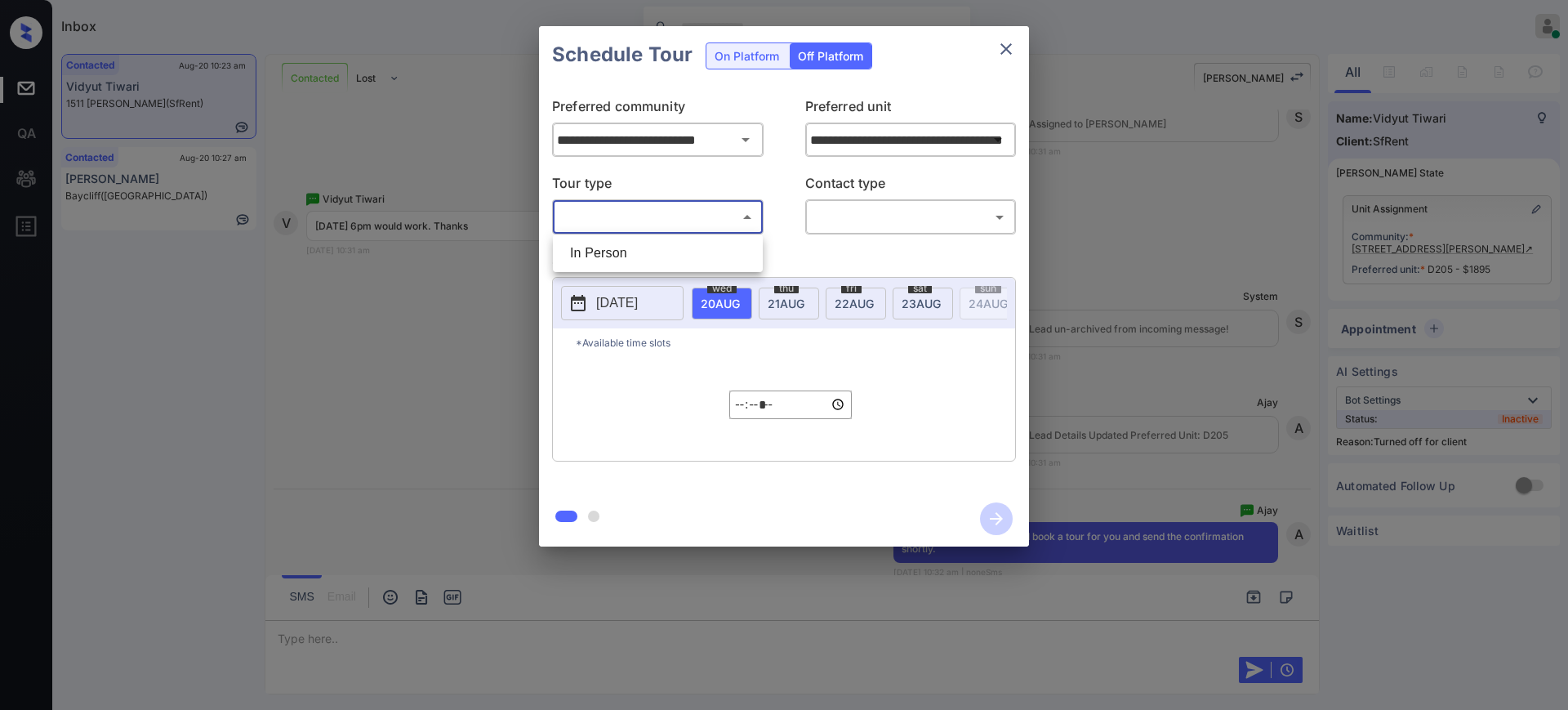
click at [676, 228] on body "Inbox [PERSON_NAME] Online Set yourself offline Set yourself on break Profile S…" at bounding box center [784, 355] width 1568 height 710
click at [666, 249] on li "In Person" at bounding box center [658, 253] width 202 height 30
type input "********"
click at [862, 217] on body "Inbox [PERSON_NAME] Online Set yourself offline Set yourself on break Profile S…" at bounding box center [784, 355] width 1568 height 710
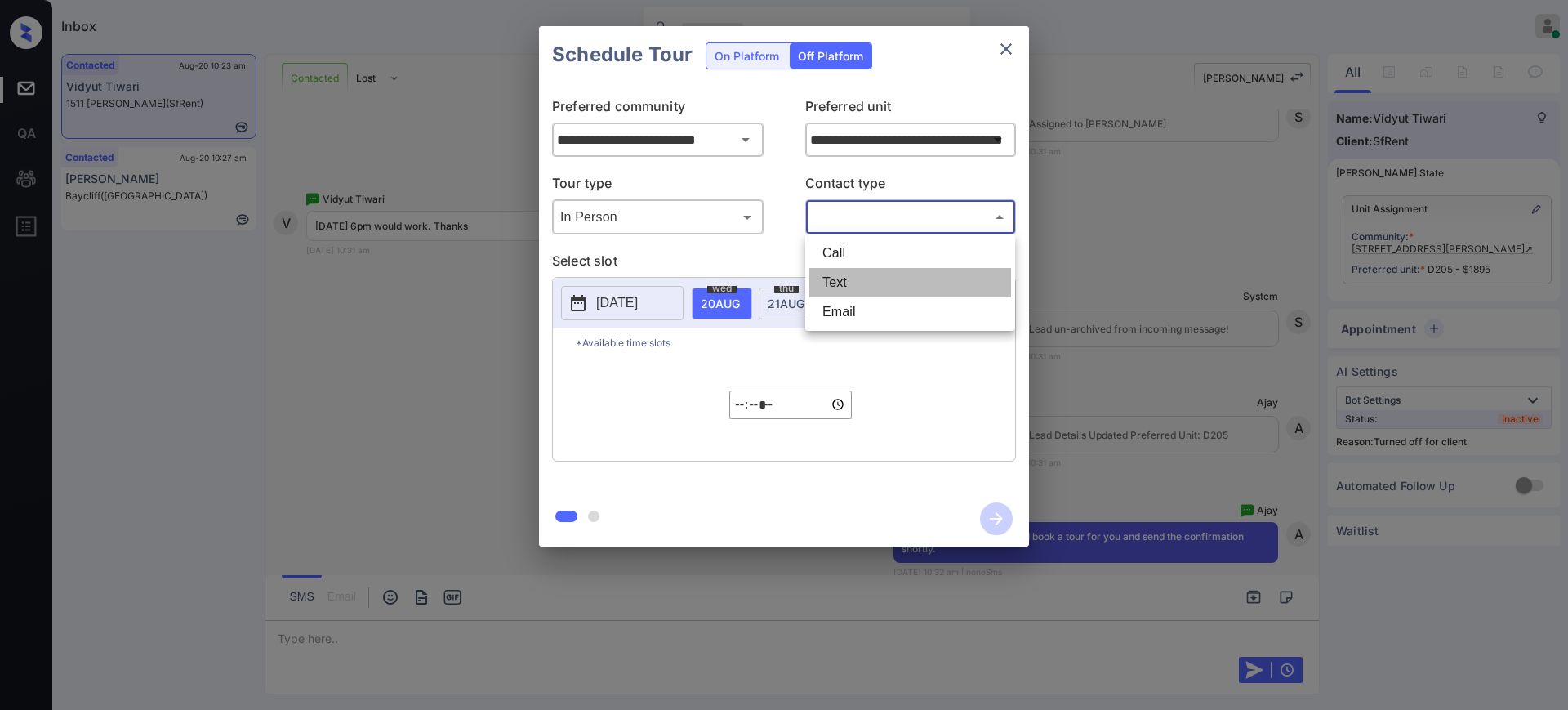
click at [839, 290] on li "Text" at bounding box center [910, 283] width 202 height 30
type input "****"
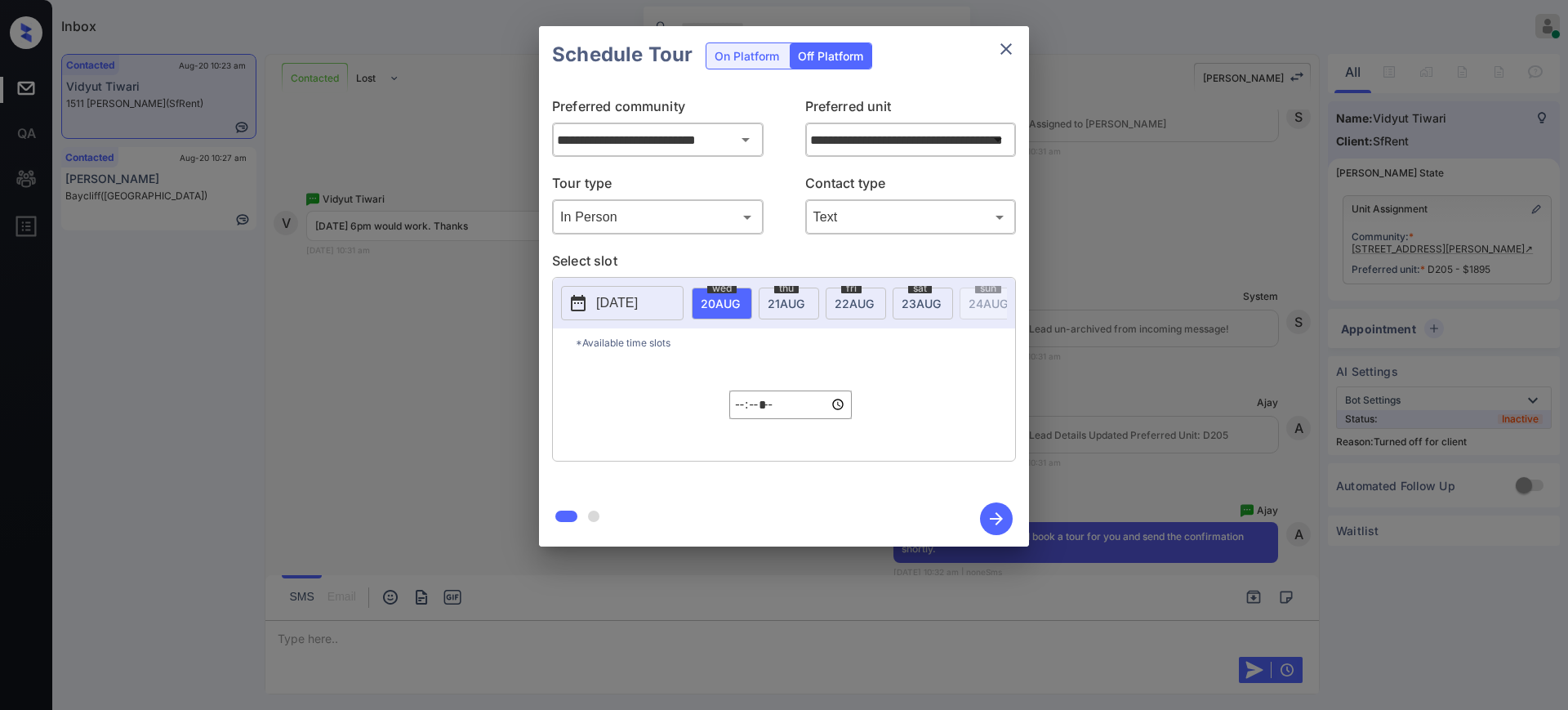
click at [636, 301] on p "[DATE]" at bounding box center [617, 303] width 41 height 20
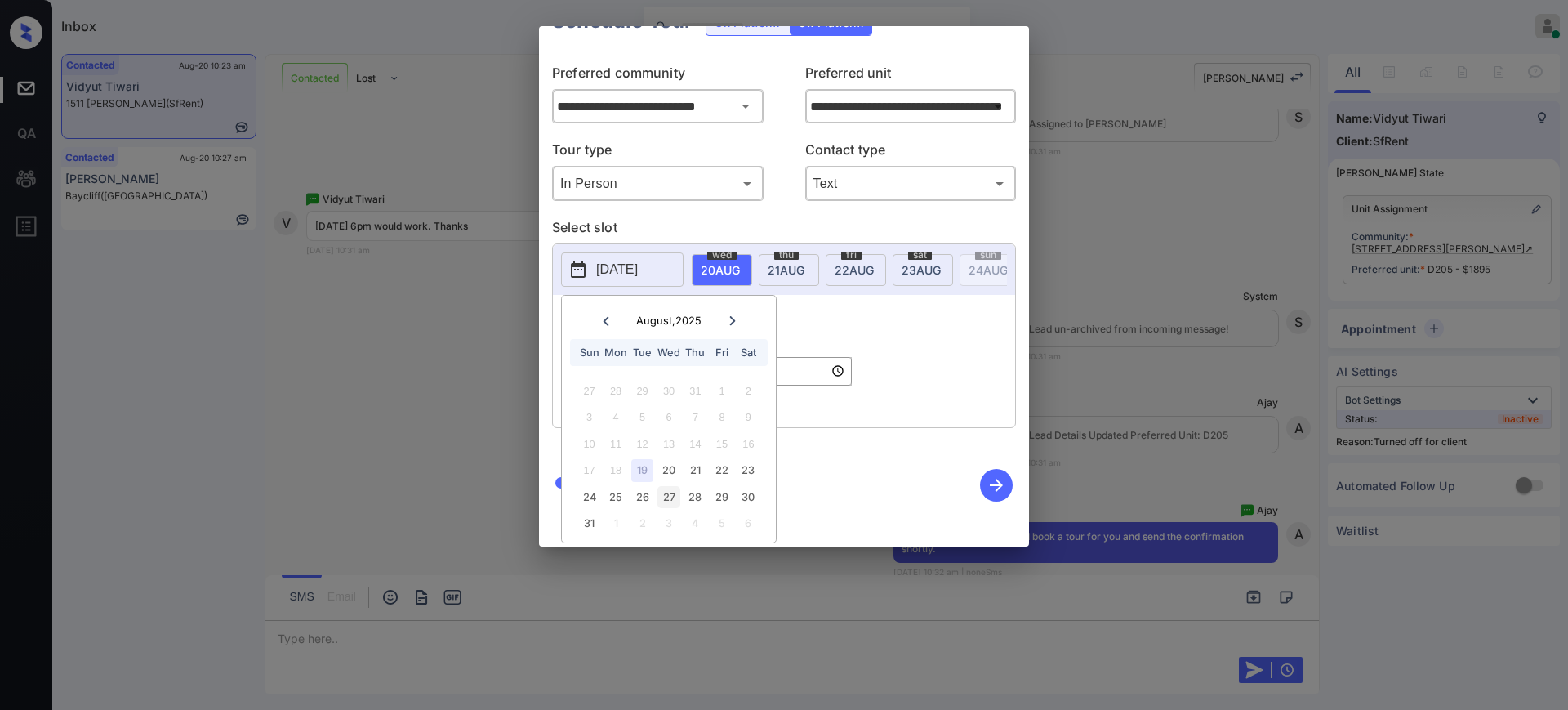
scroll to position [50, 0]
click at [644, 486] on div "26" at bounding box center [642, 497] width 22 height 22
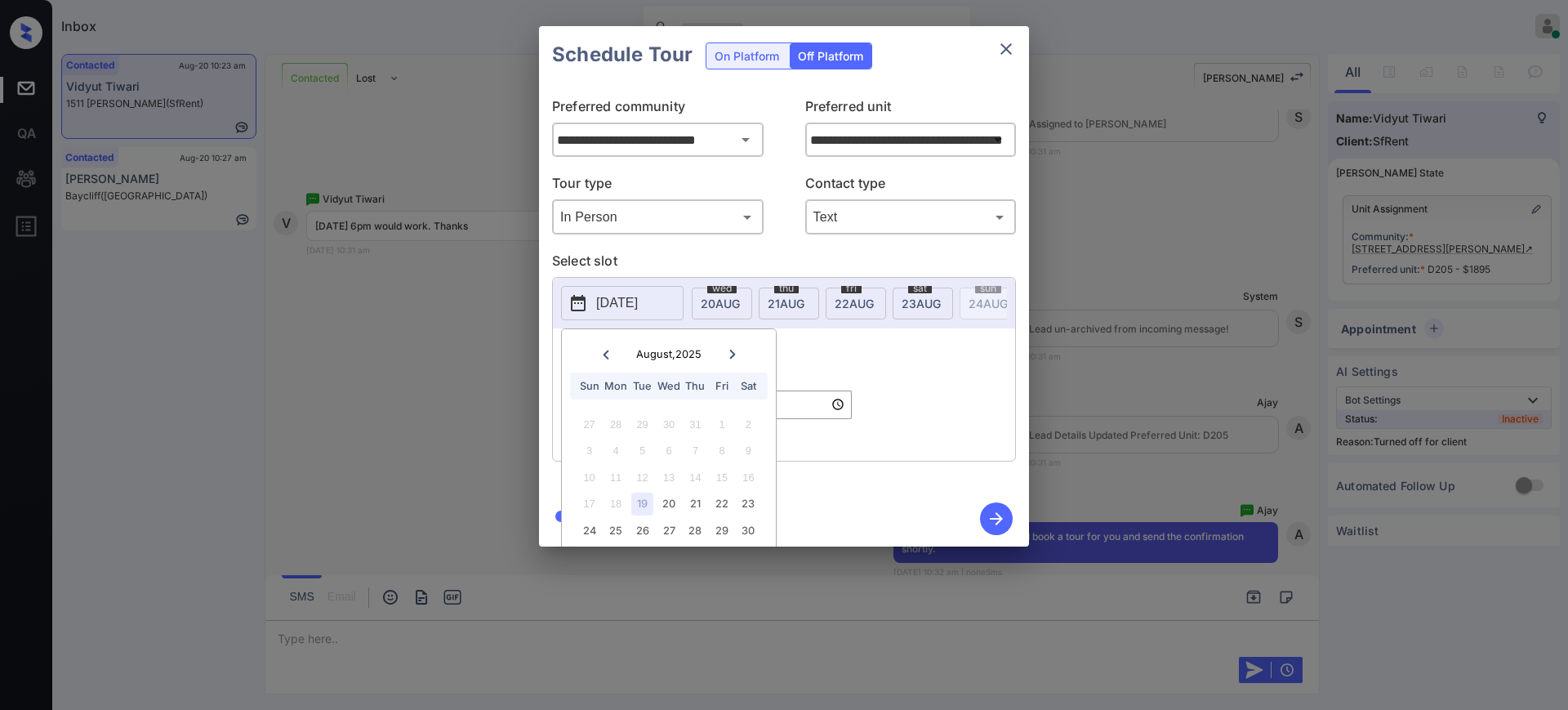
click at [812, 334] on div "[DATE] August , 2025 Sun Mon Tue Wed Thu Fri Sat 27 28 29 30 31 1 2 3 4 5 6 7 8…" at bounding box center [784, 369] width 464 height 184
click at [739, 419] on input "*****" at bounding box center [791, 405] width 122 height 29
type input "*****"
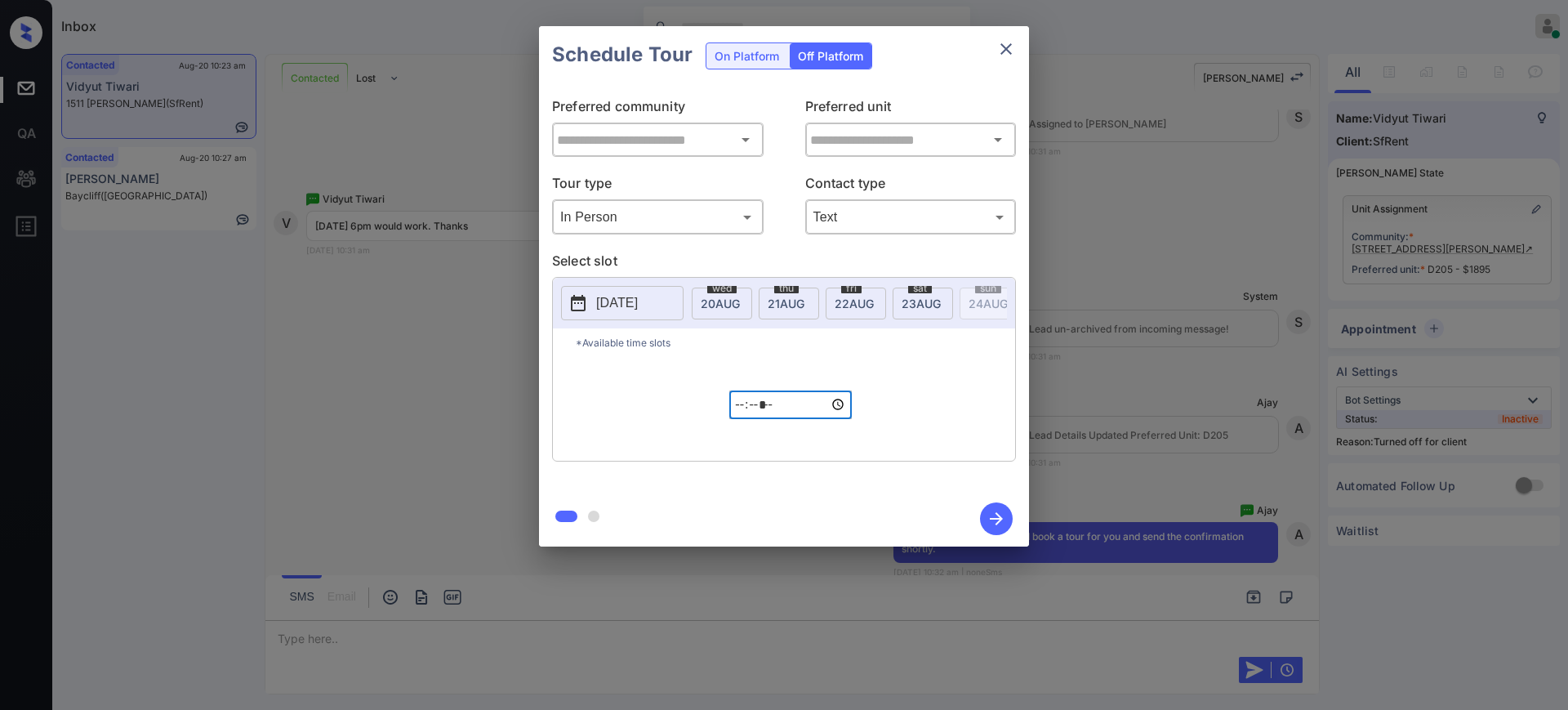
type input "**********"
type input "*****"
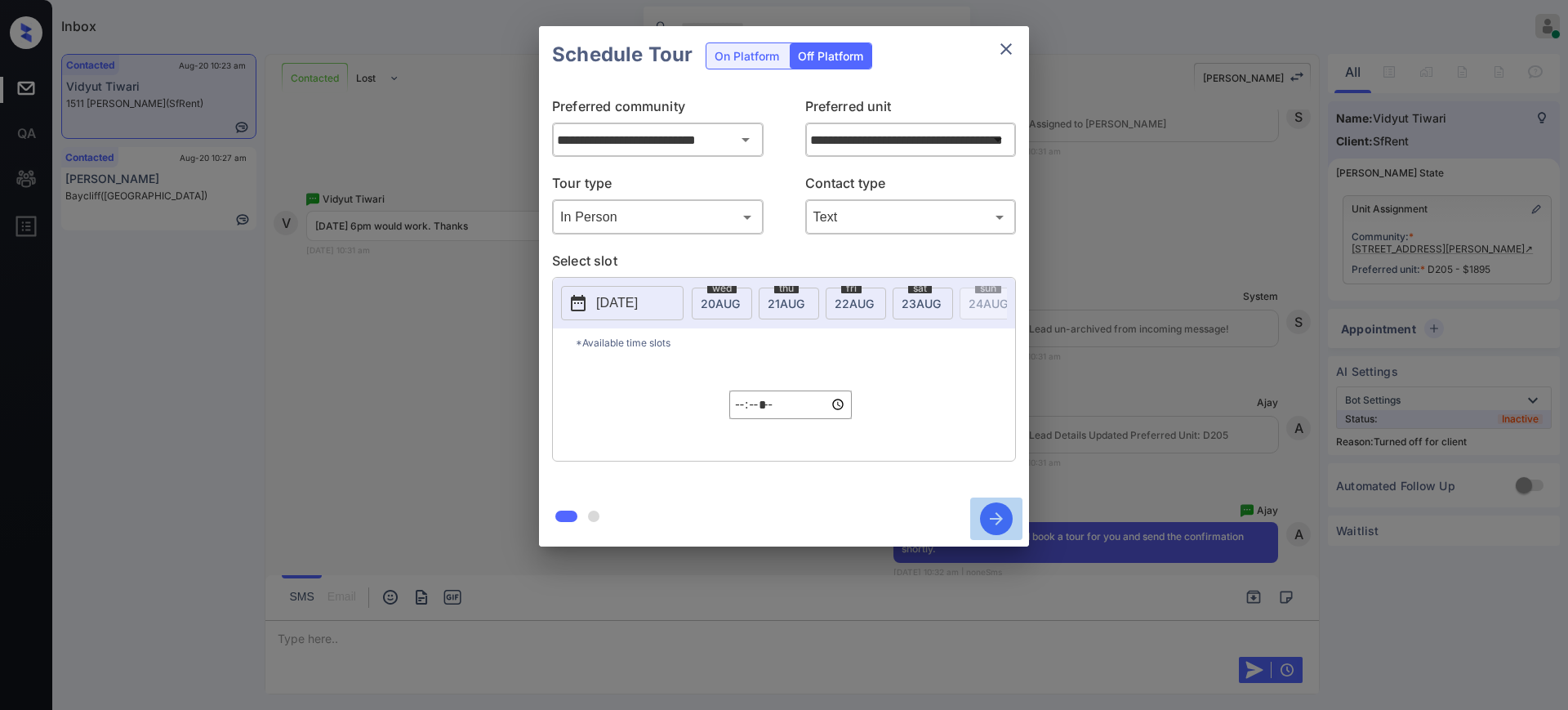
click at [999, 519] on icon "button" at bounding box center [997, 518] width 13 height 13
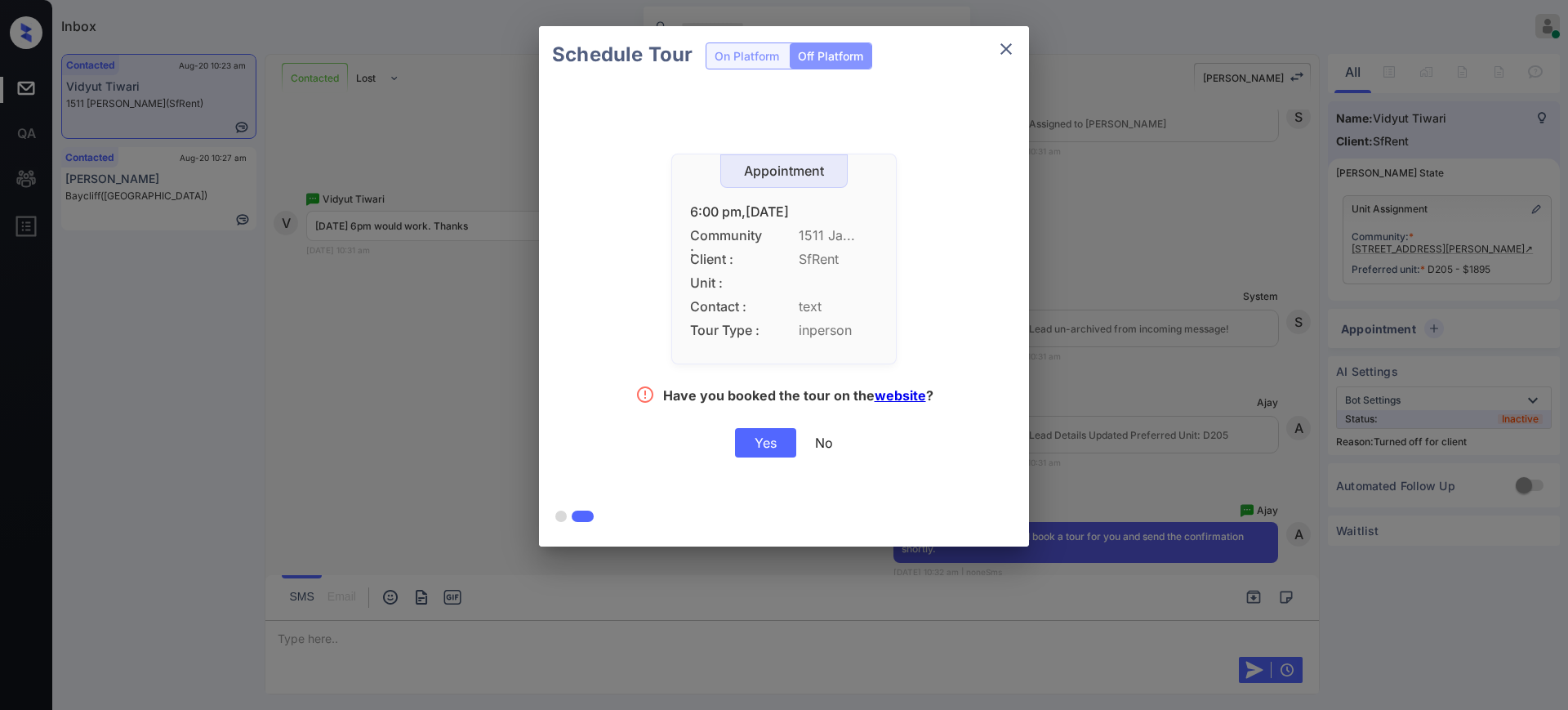
click at [774, 448] on div "Yes" at bounding box center [766, 443] width 61 height 30
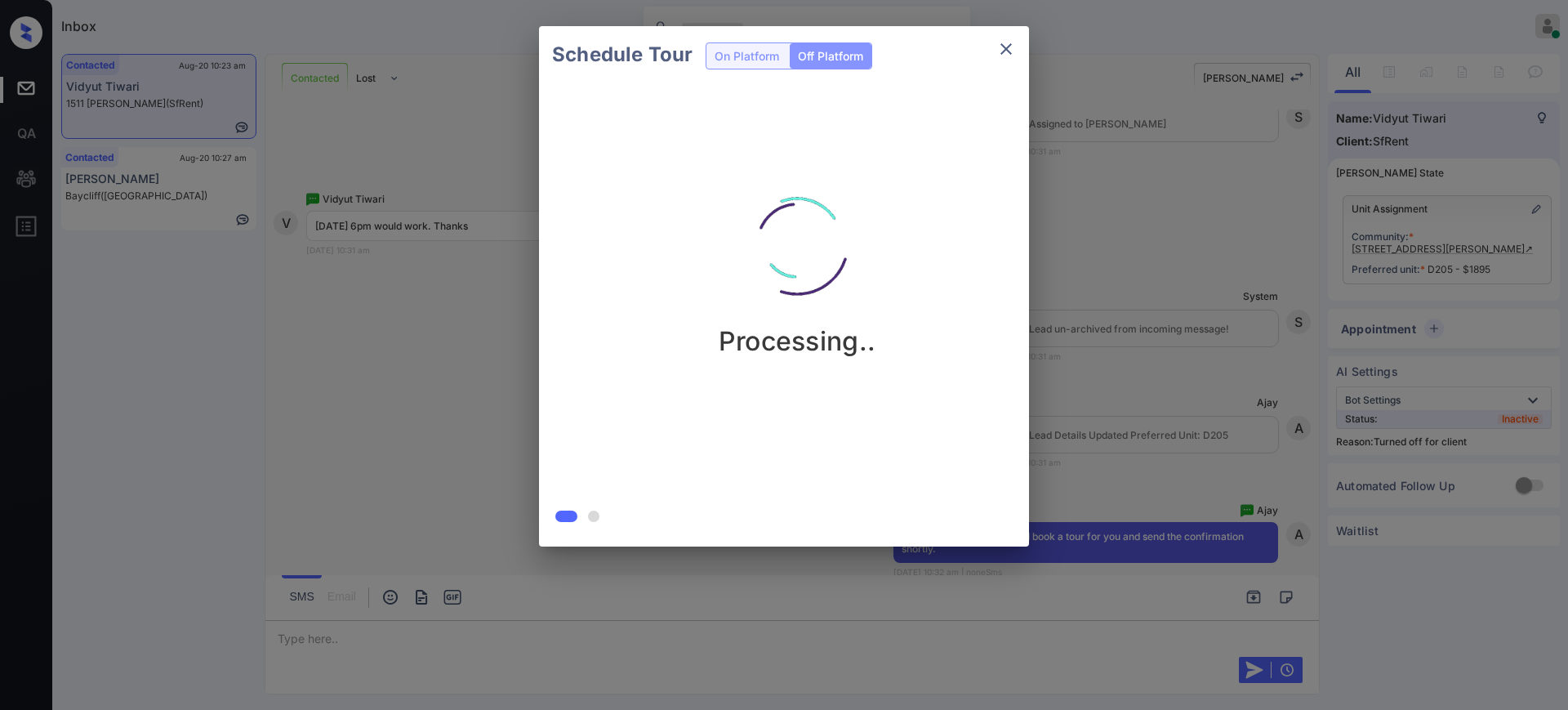
click at [1082, 396] on div "Schedule Tour On Platform Off Platform Processing.." at bounding box center [784, 286] width 1568 height 573
